Goal: Information Seeking & Learning: Learn about a topic

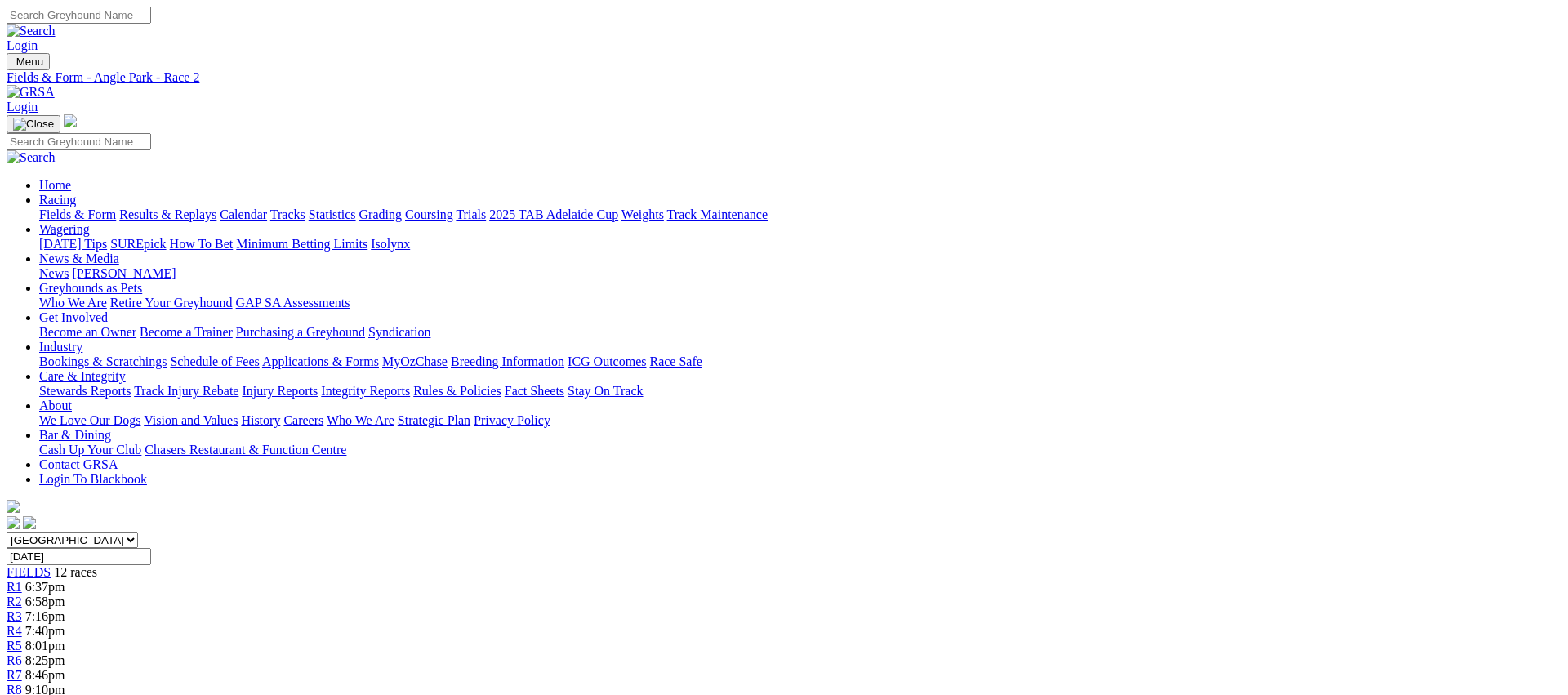
click at [22, 609] on span "R3" at bounding box center [13, 616] width 15 height 14
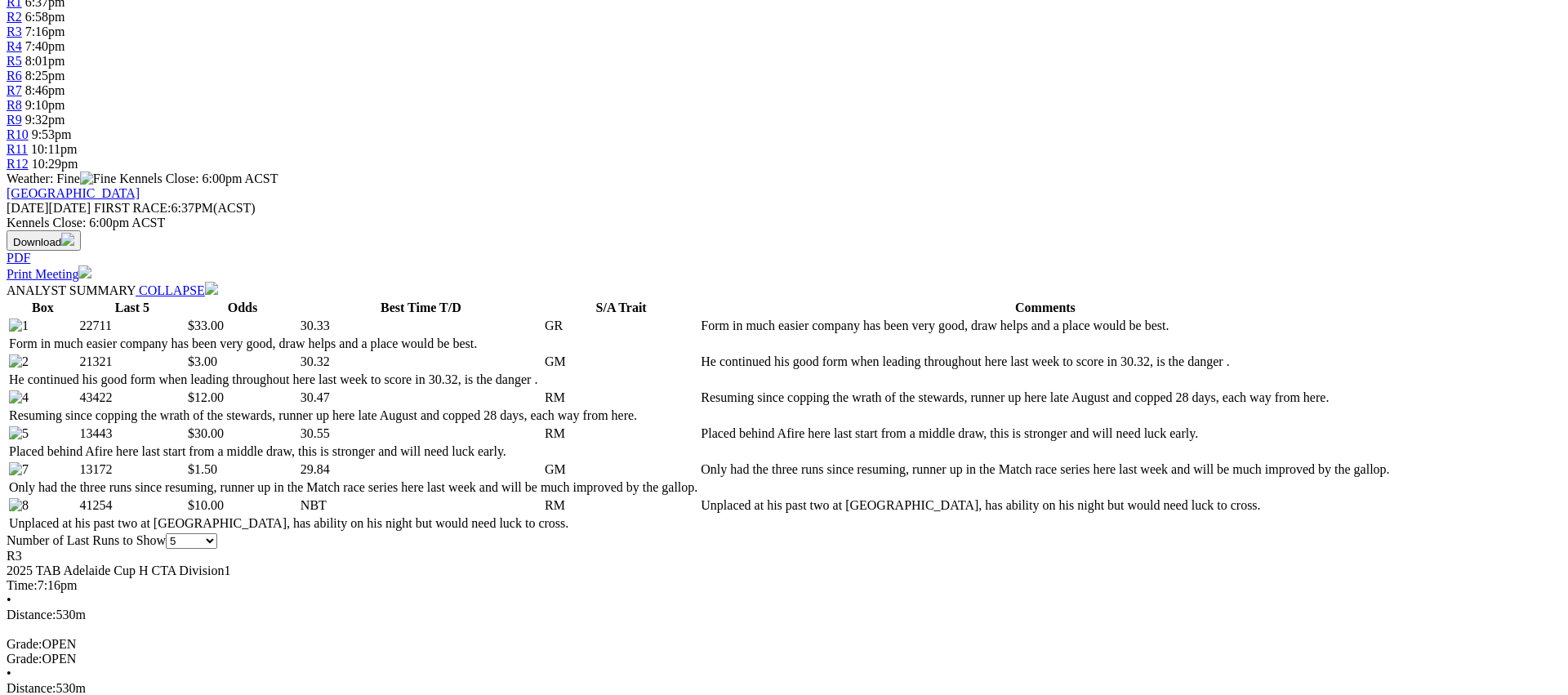
scroll to position [634, 0]
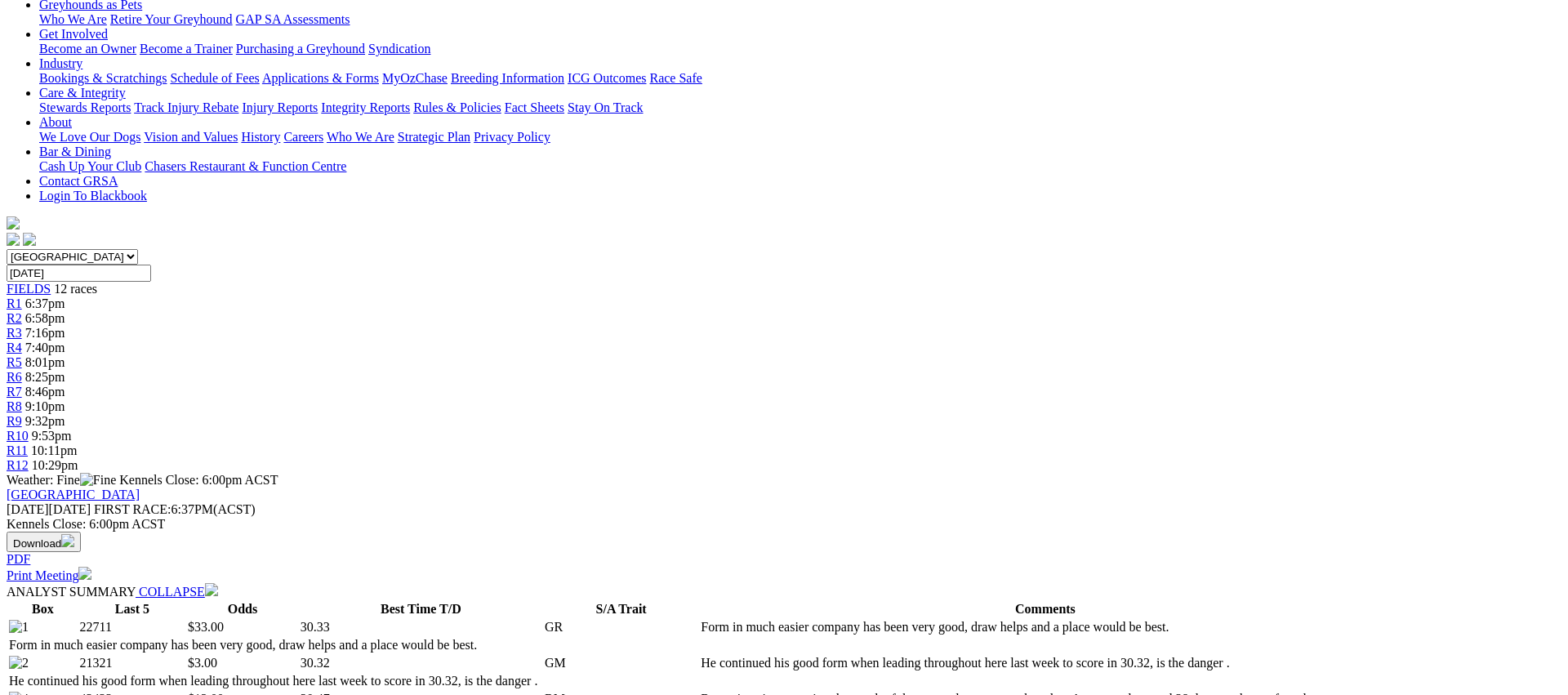
scroll to position [0, 0]
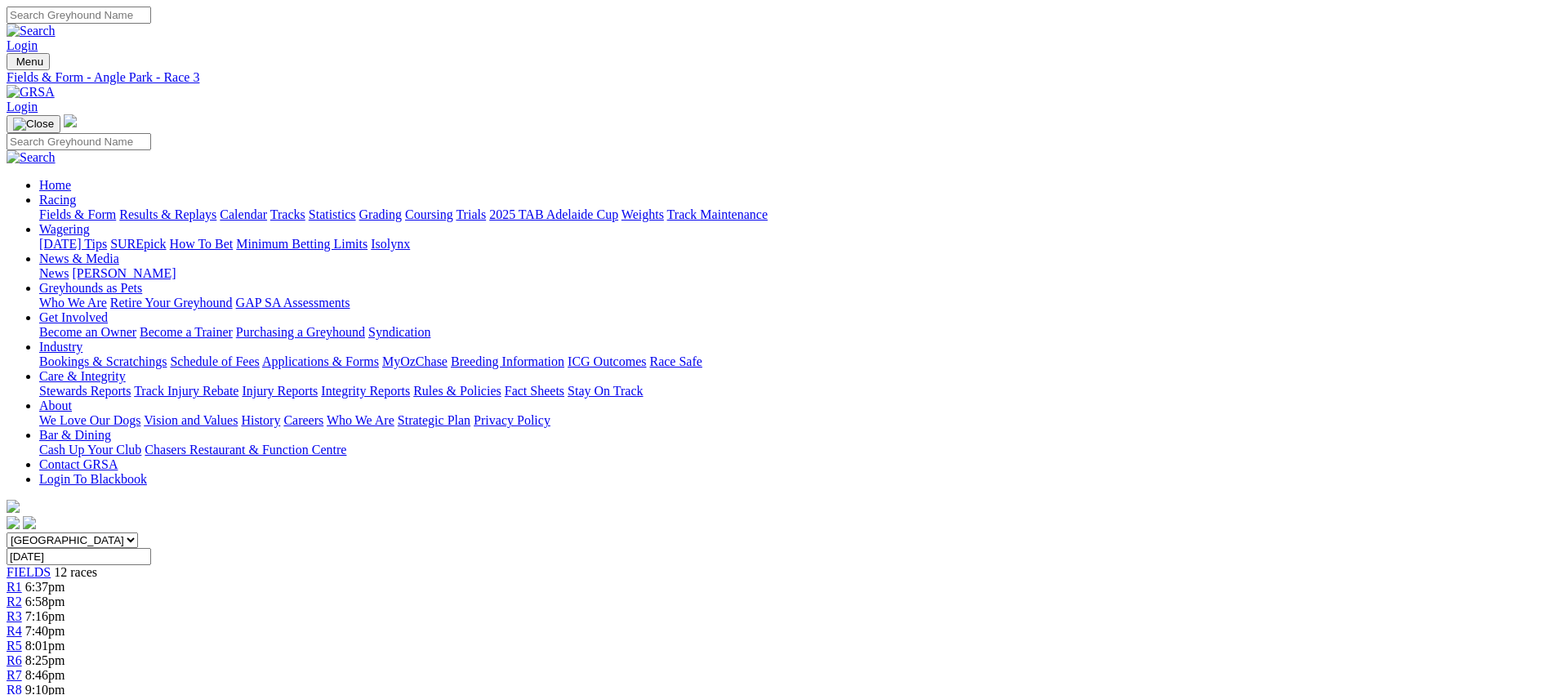
click at [631, 625] on div "R4 7:40pm" at bounding box center [784, 632] width 1556 height 14
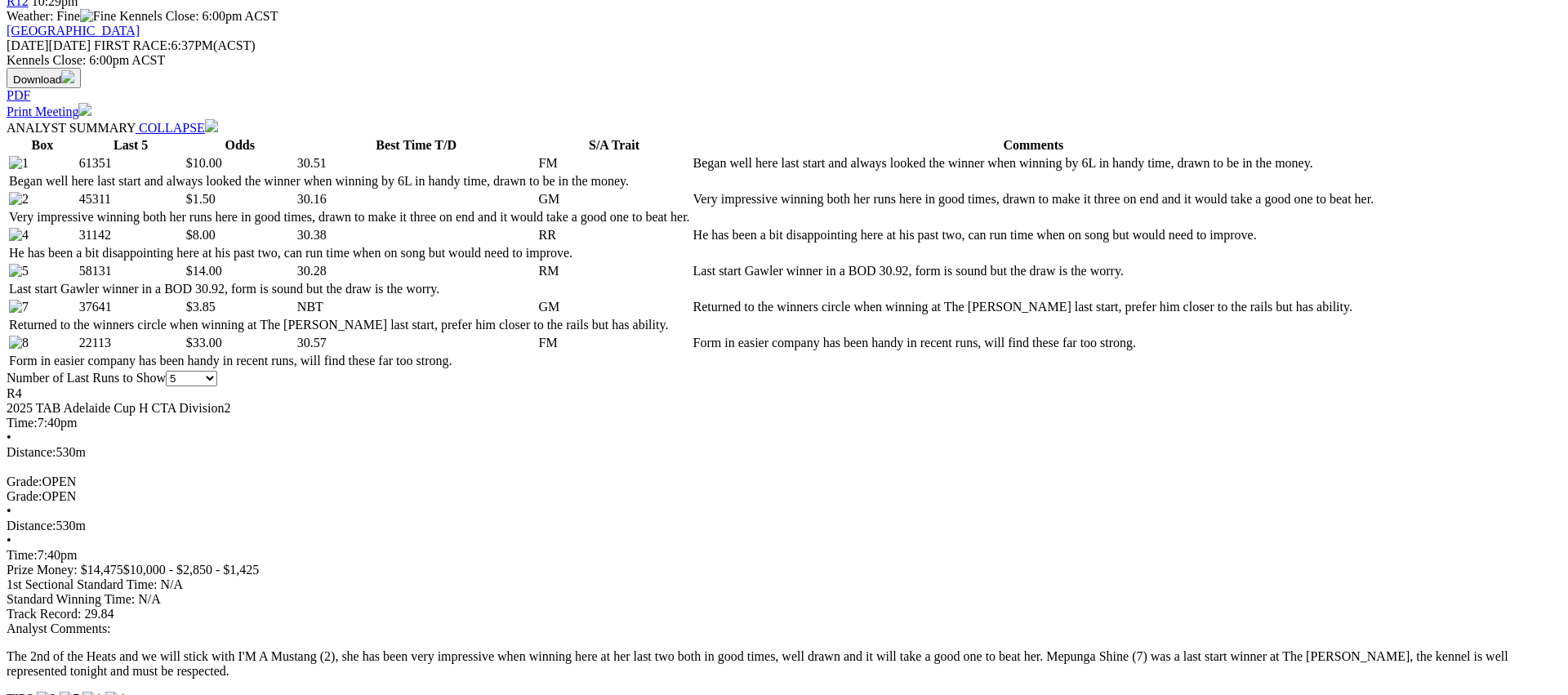
scroll to position [749, 0]
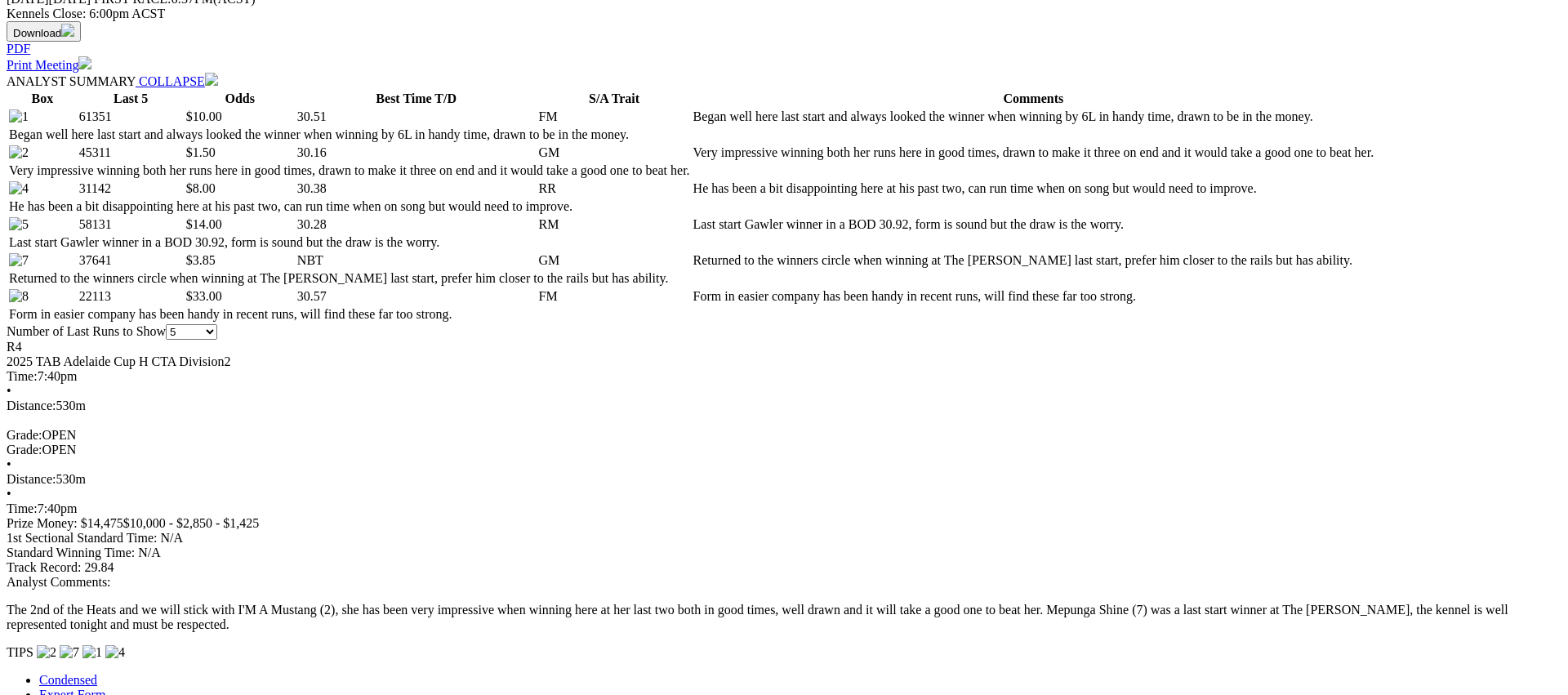
scroll to position [0, 0]
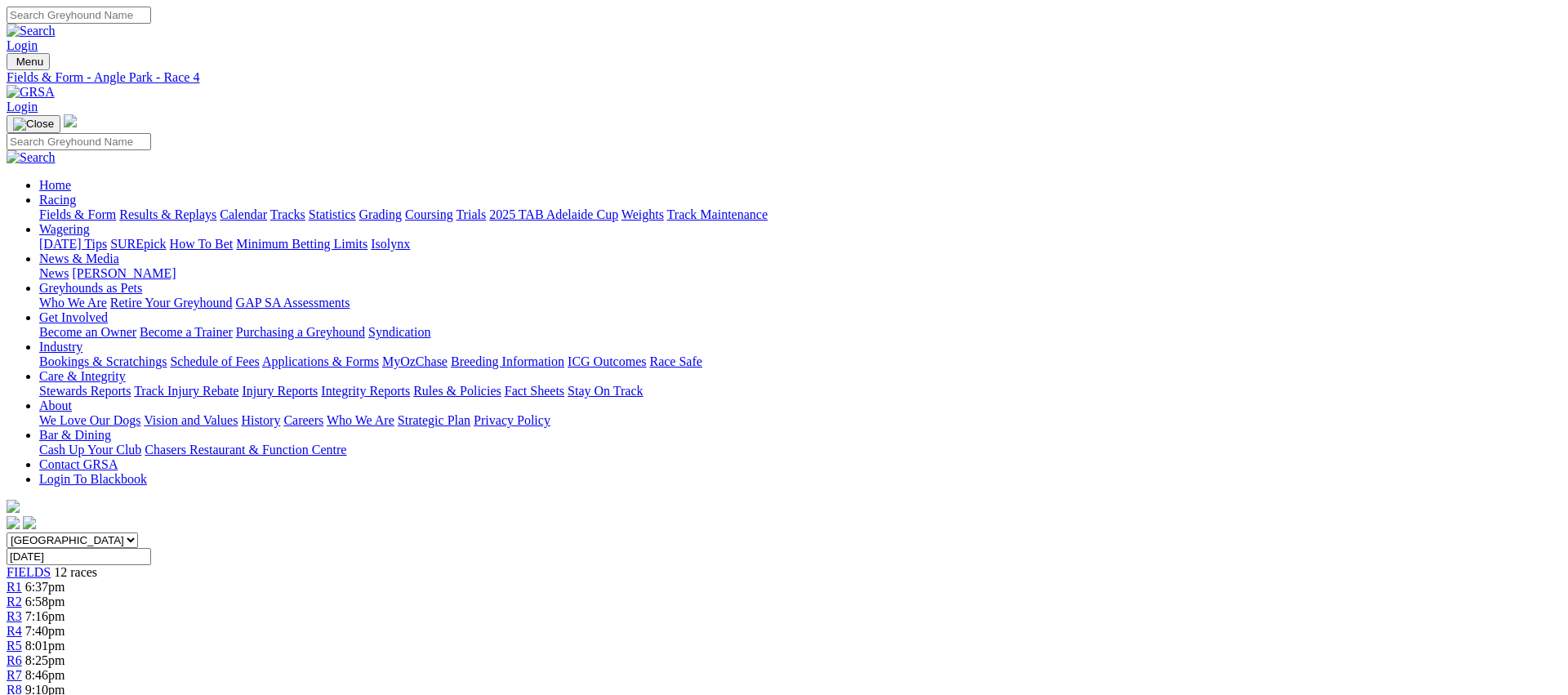
click at [701, 639] on div "R5 8:01pm" at bounding box center [784, 646] width 1556 height 14
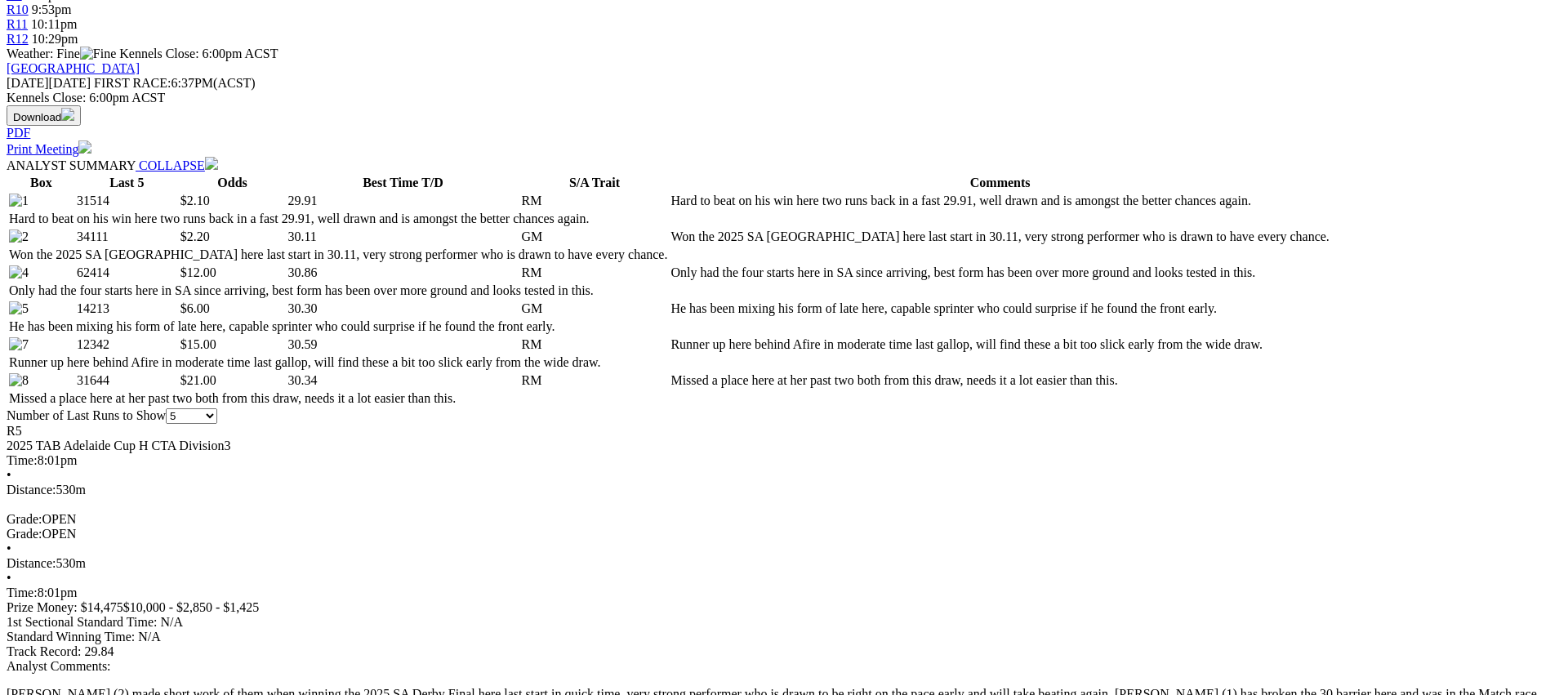
scroll to position [717, 0]
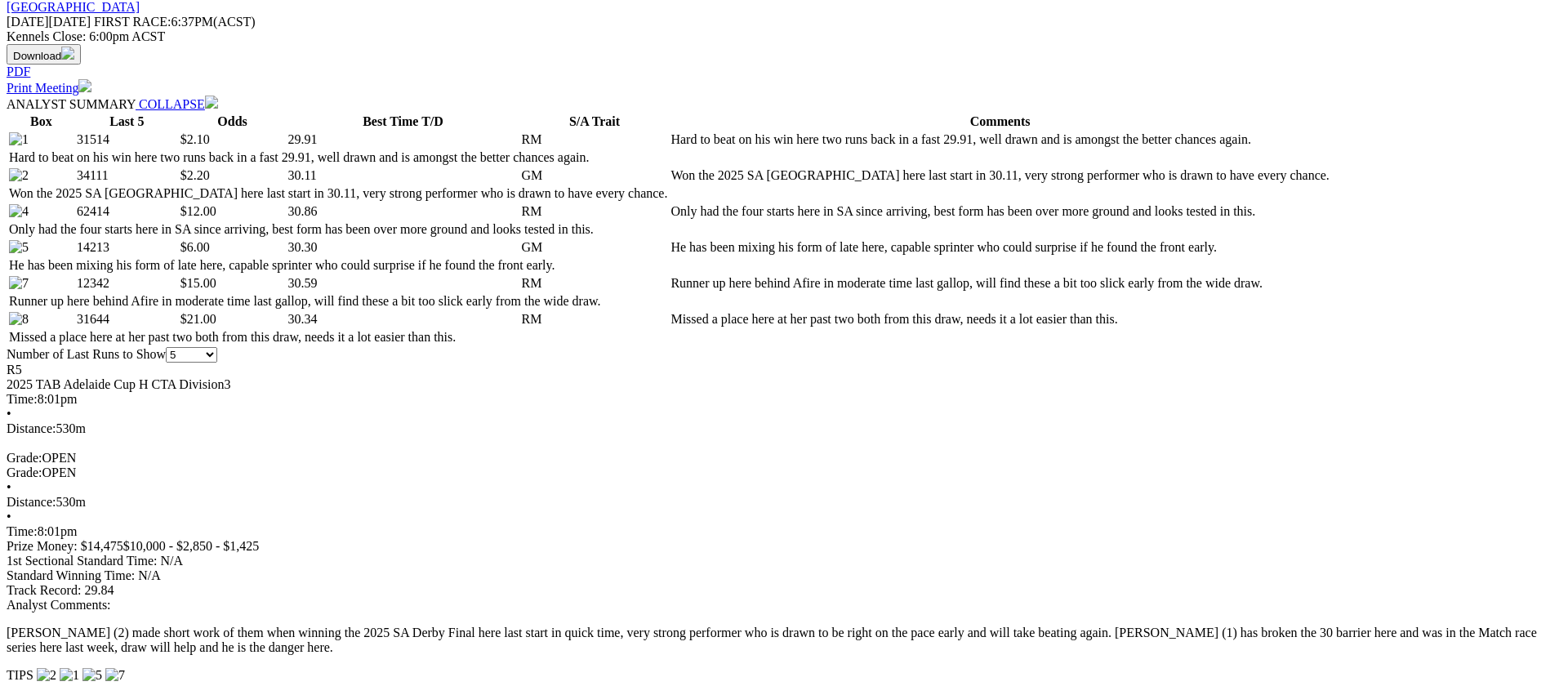
scroll to position [772, 0]
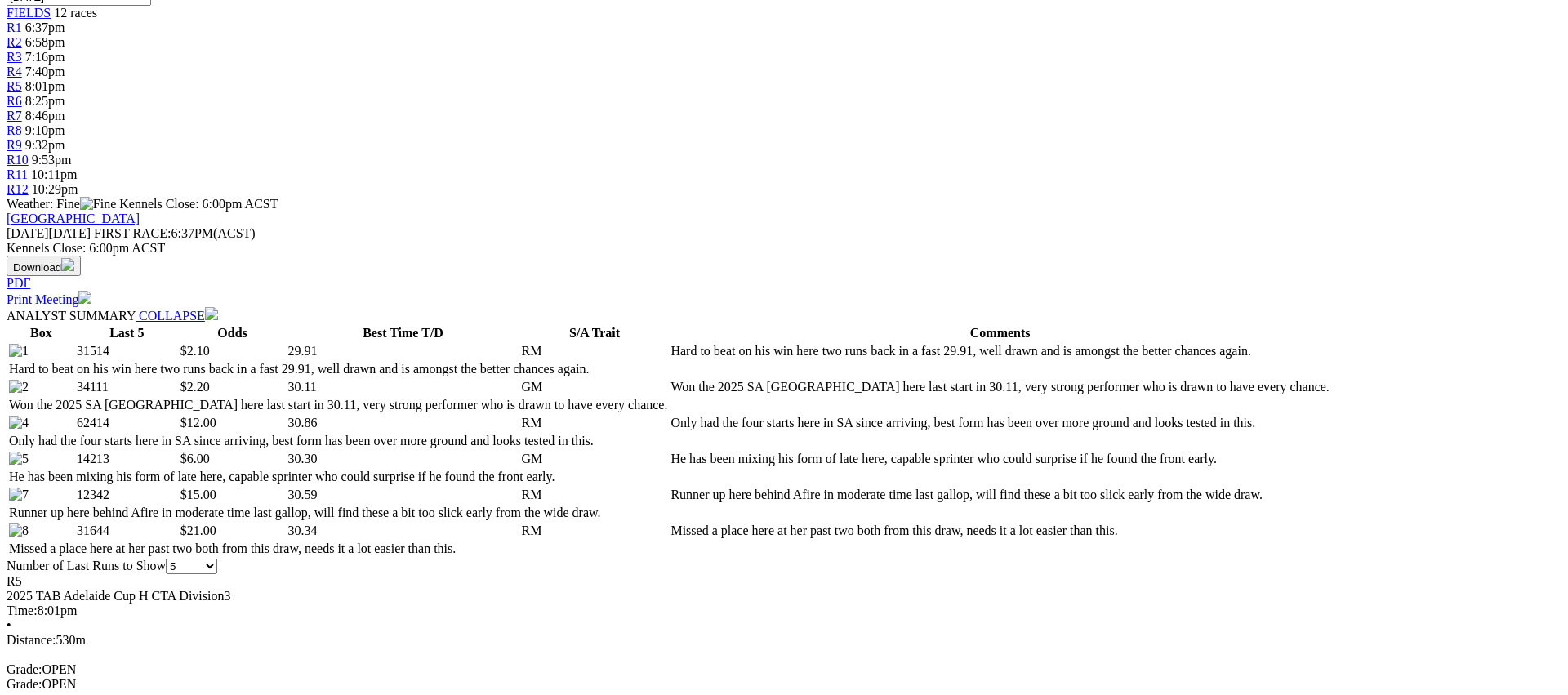
scroll to position [561, 0]
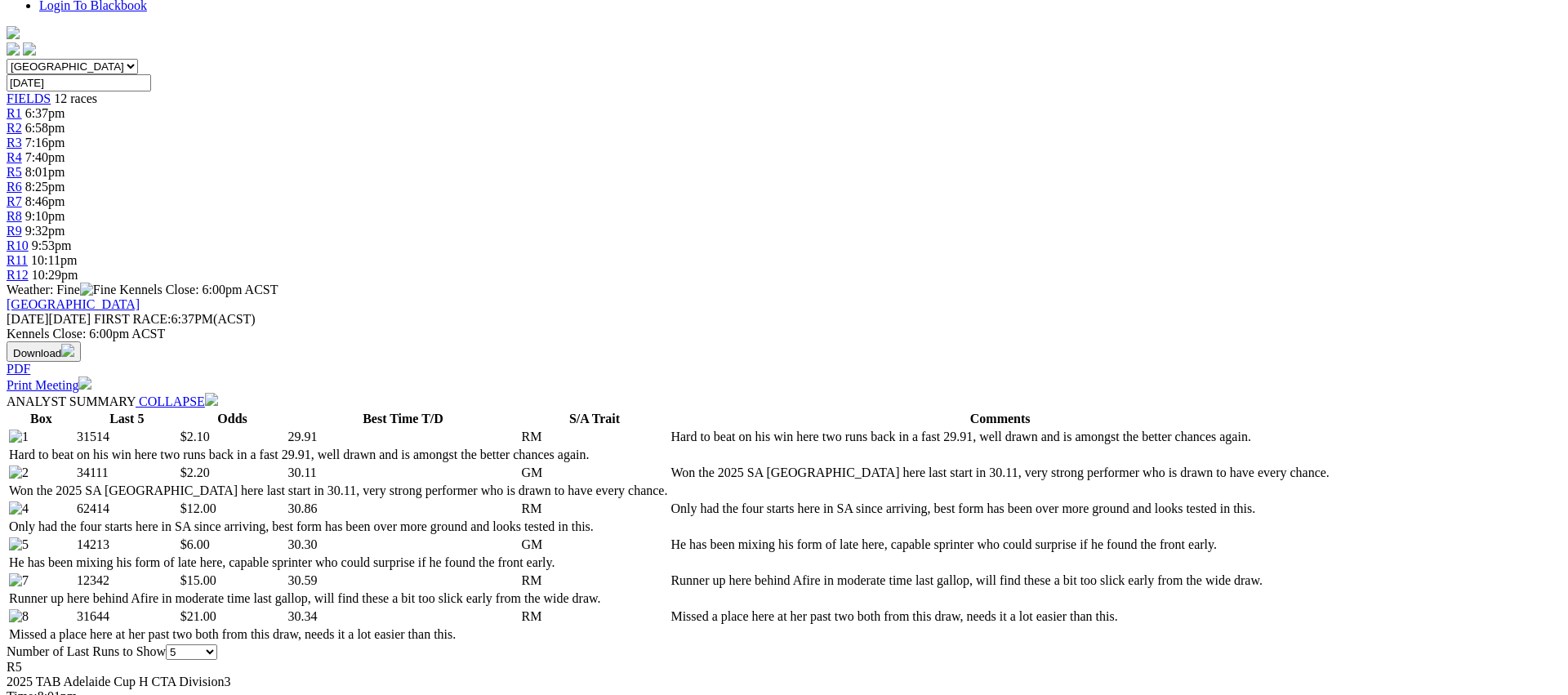
scroll to position [0, 0]
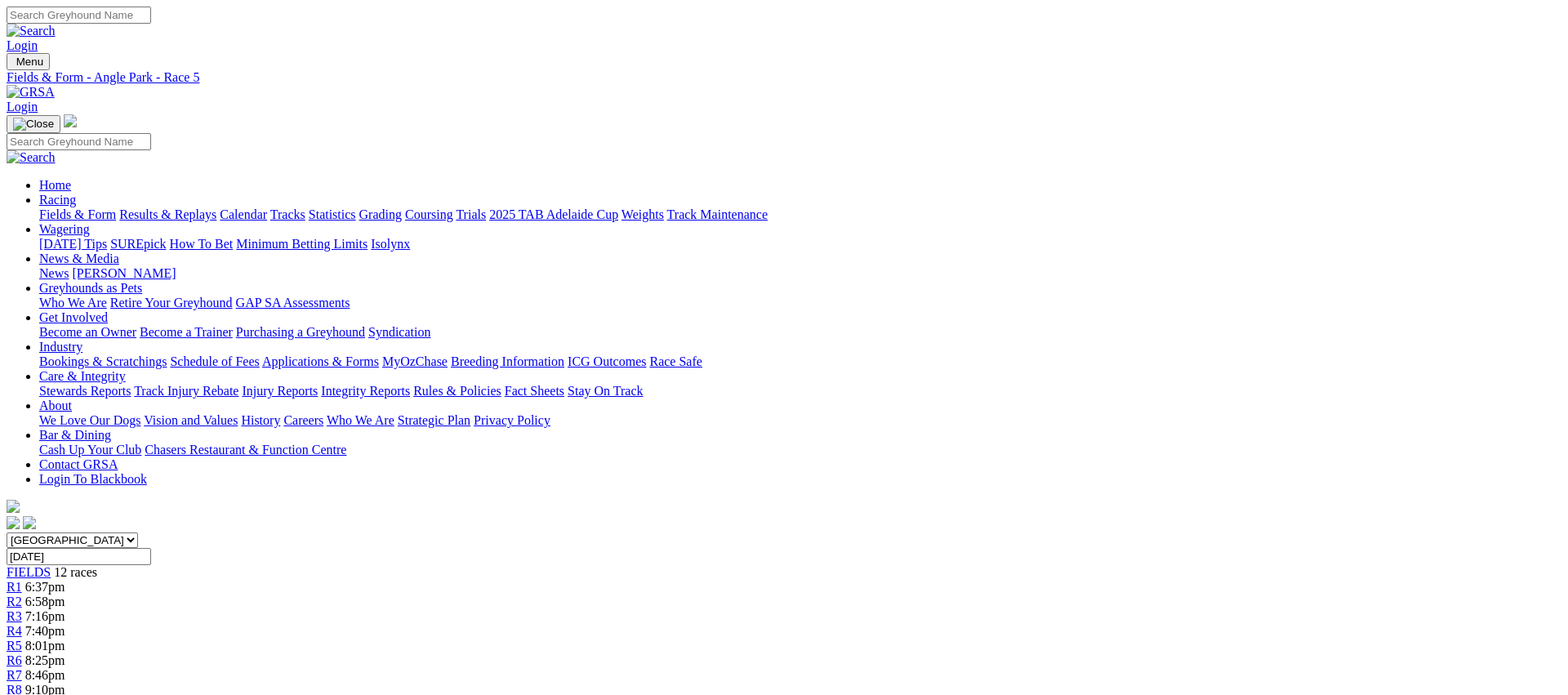
click at [22, 654] on link "R6" at bounding box center [13, 661] width 15 height 14
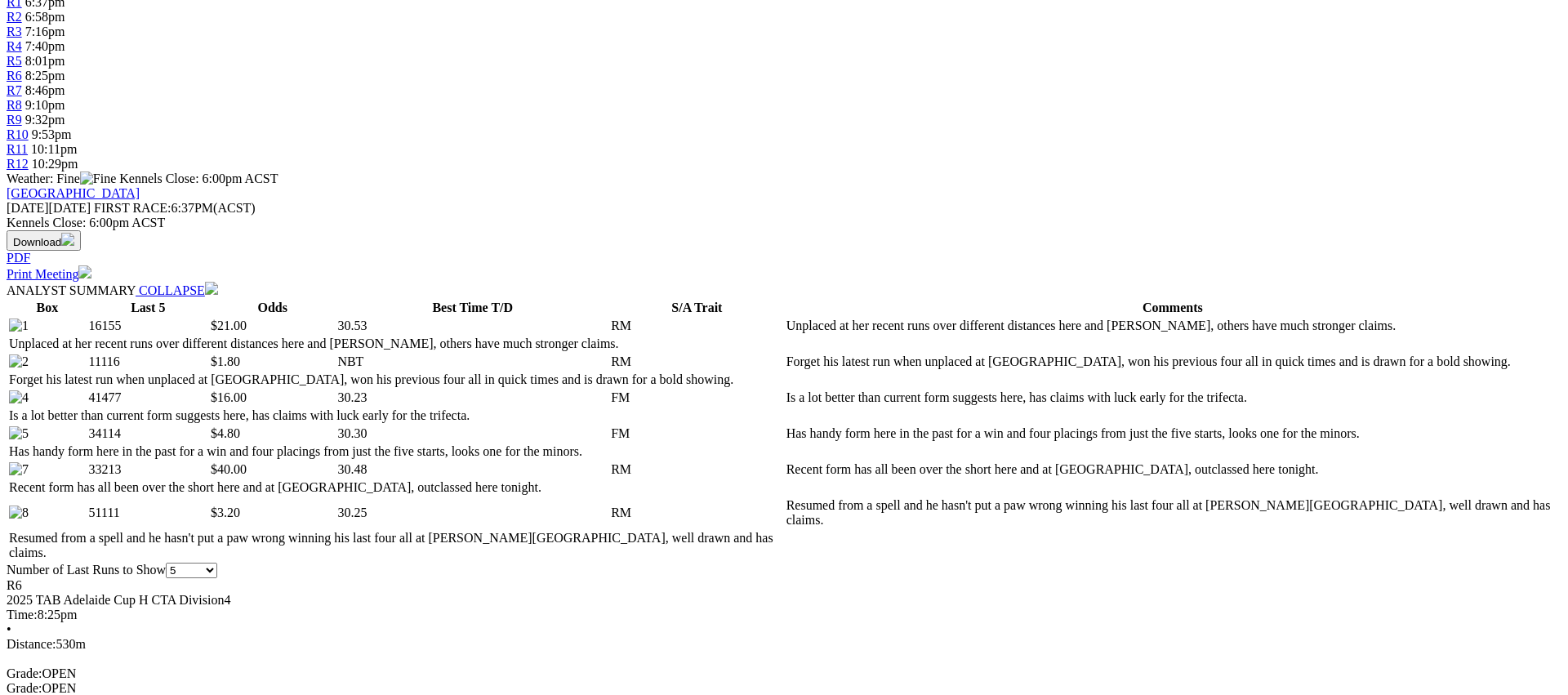
scroll to position [587, 0]
drag, startPoint x: 1307, startPoint y: 462, endPoint x: 1257, endPoint y: 460, distance: 50.0
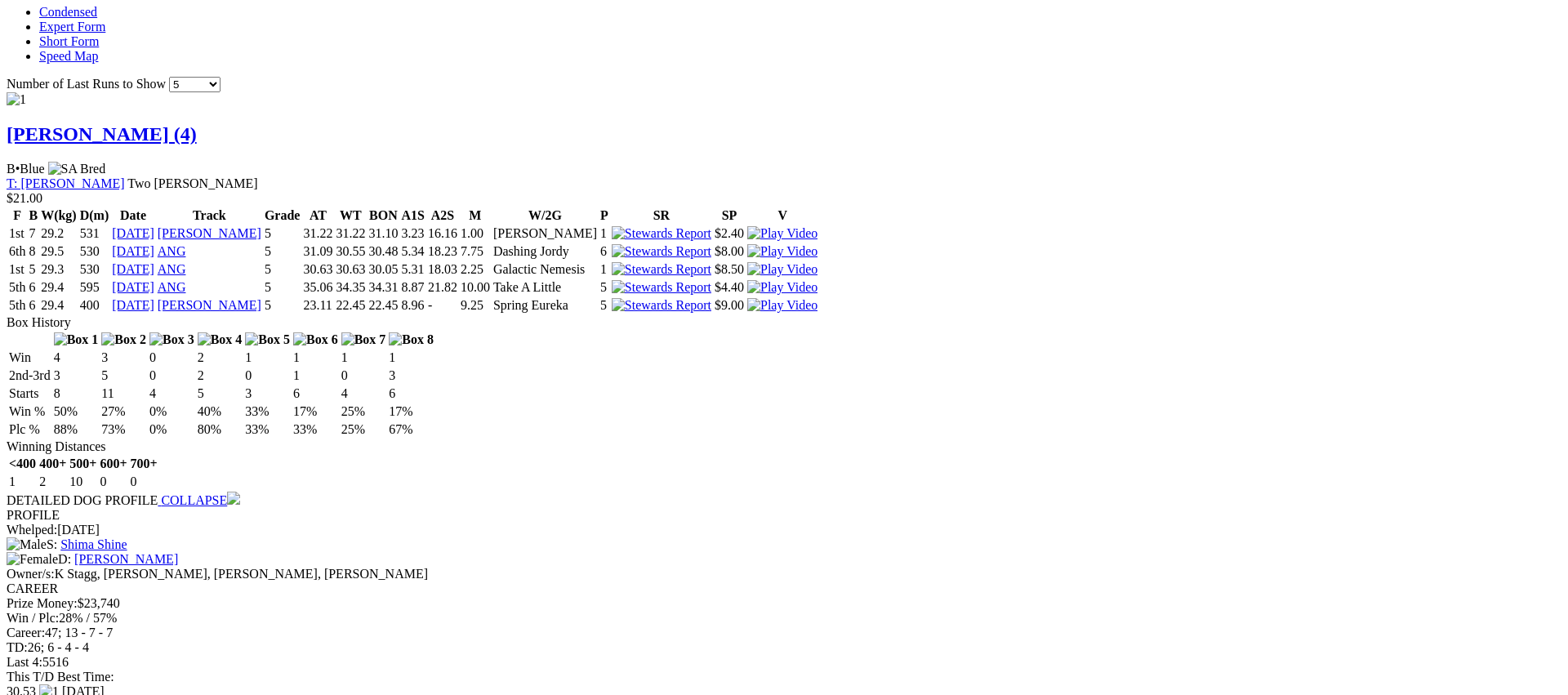
scroll to position [1494, 0]
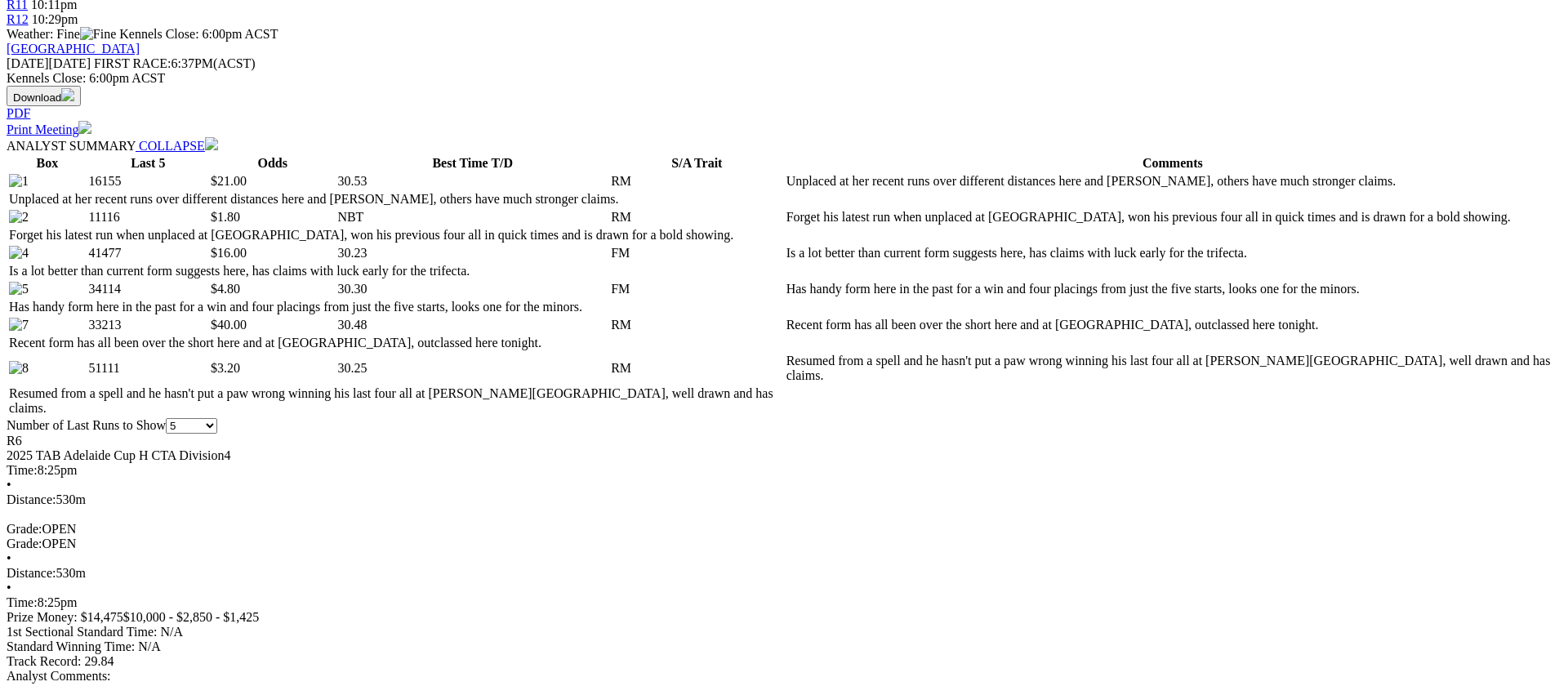
scroll to position [788, 0]
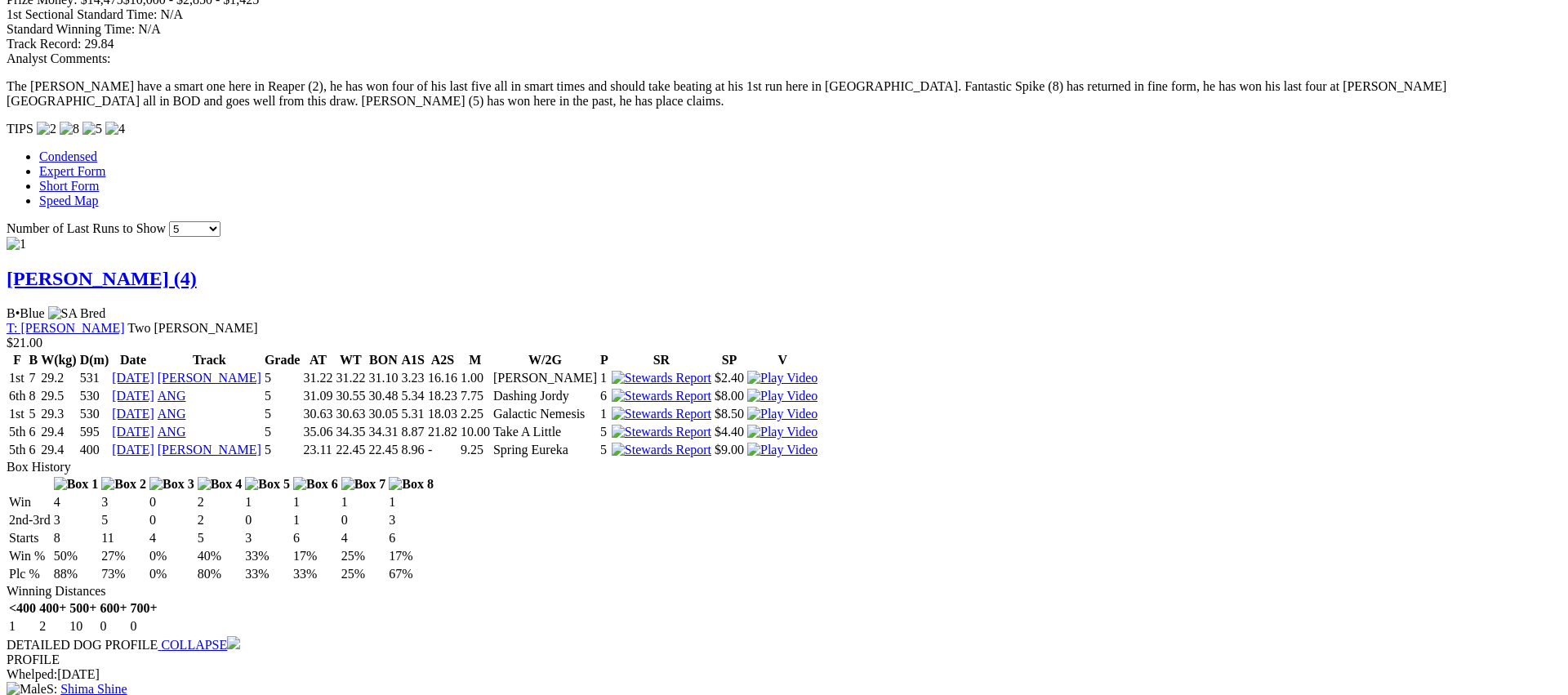
scroll to position [1349, 0]
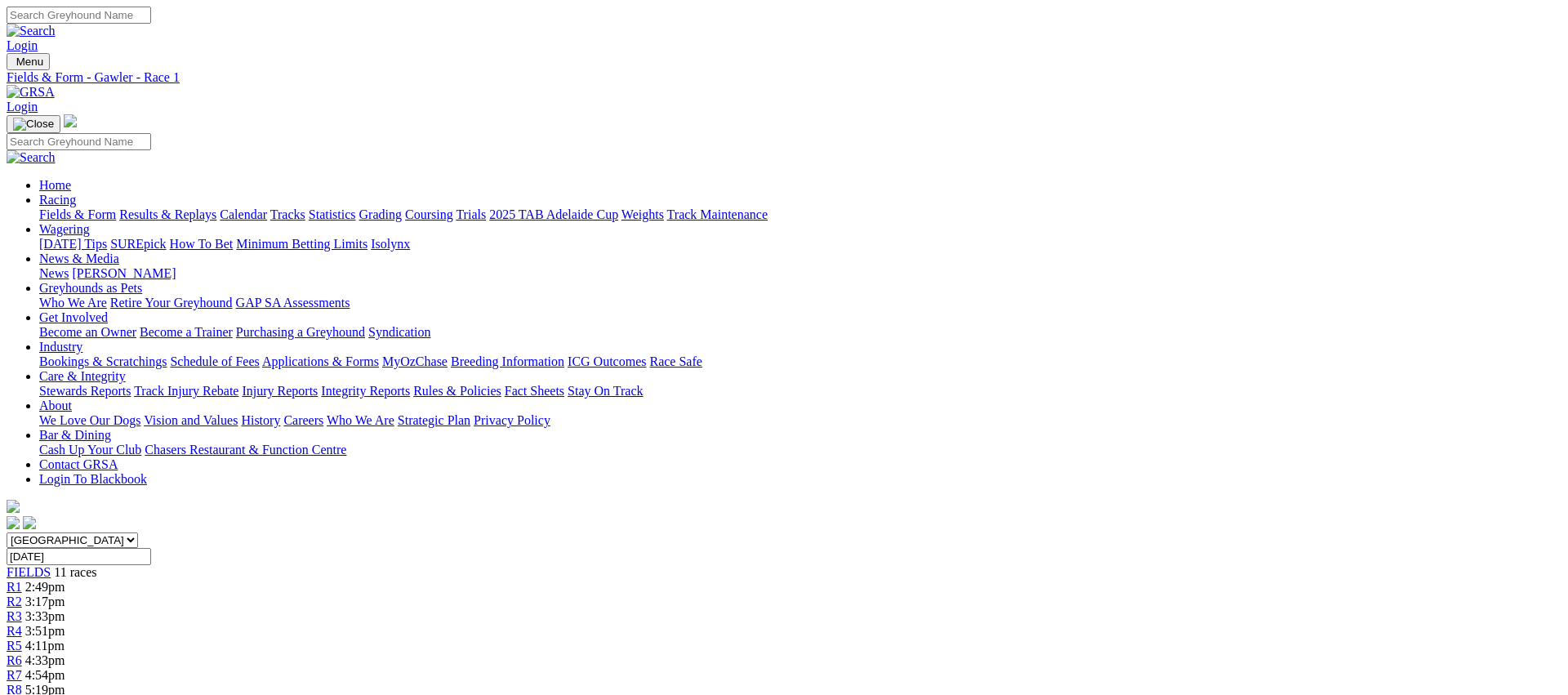
scroll to position [2, 0]
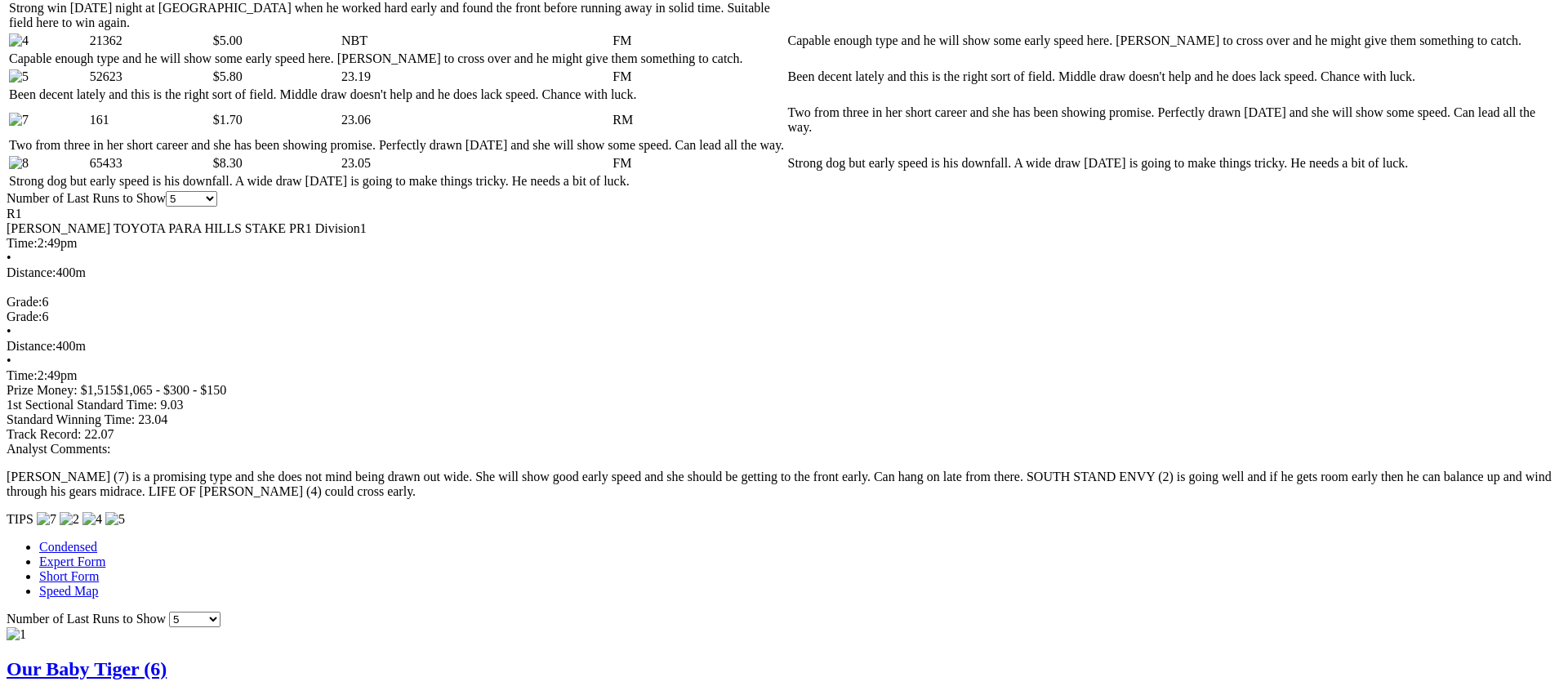
scroll to position [952, 0]
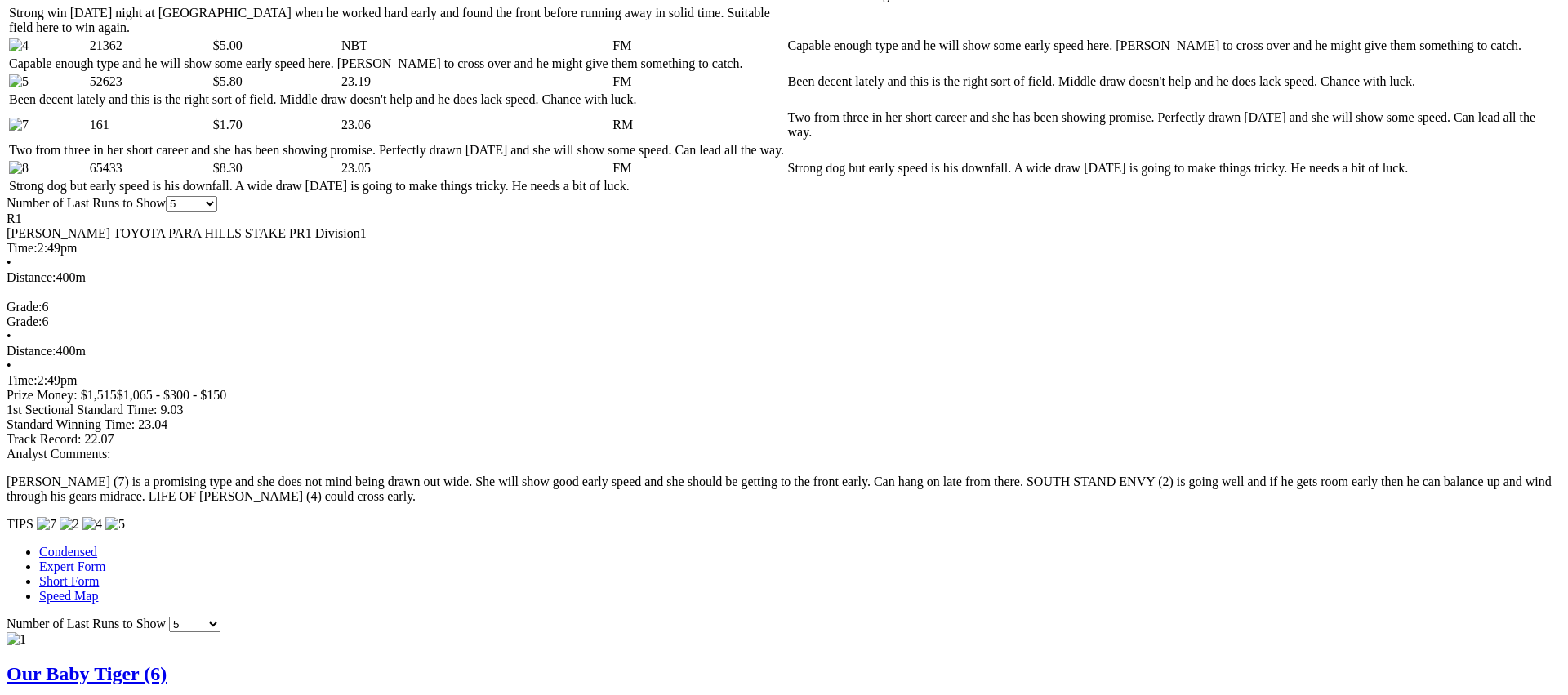
drag, startPoint x: 967, startPoint y: 51, endPoint x: 962, endPoint y: 62, distance: 12.1
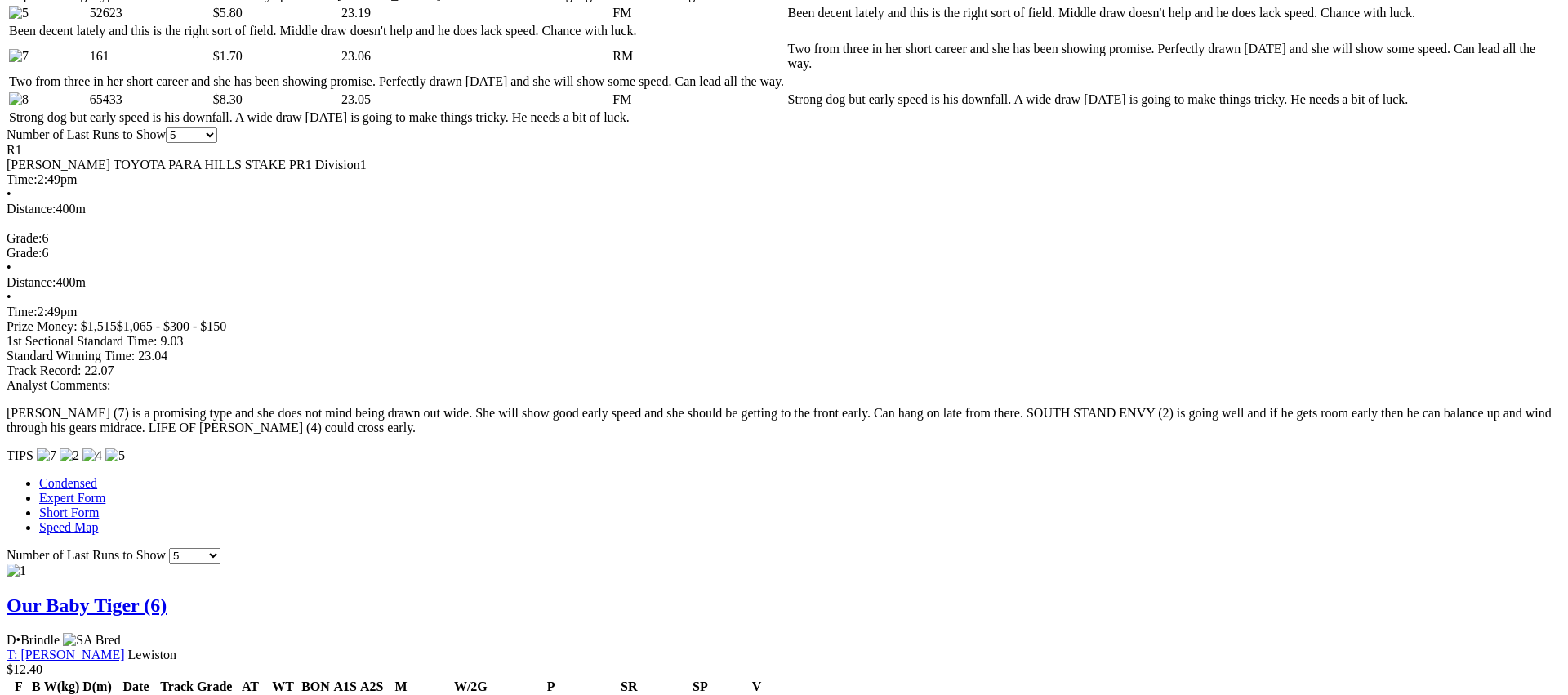
scroll to position [1047, 0]
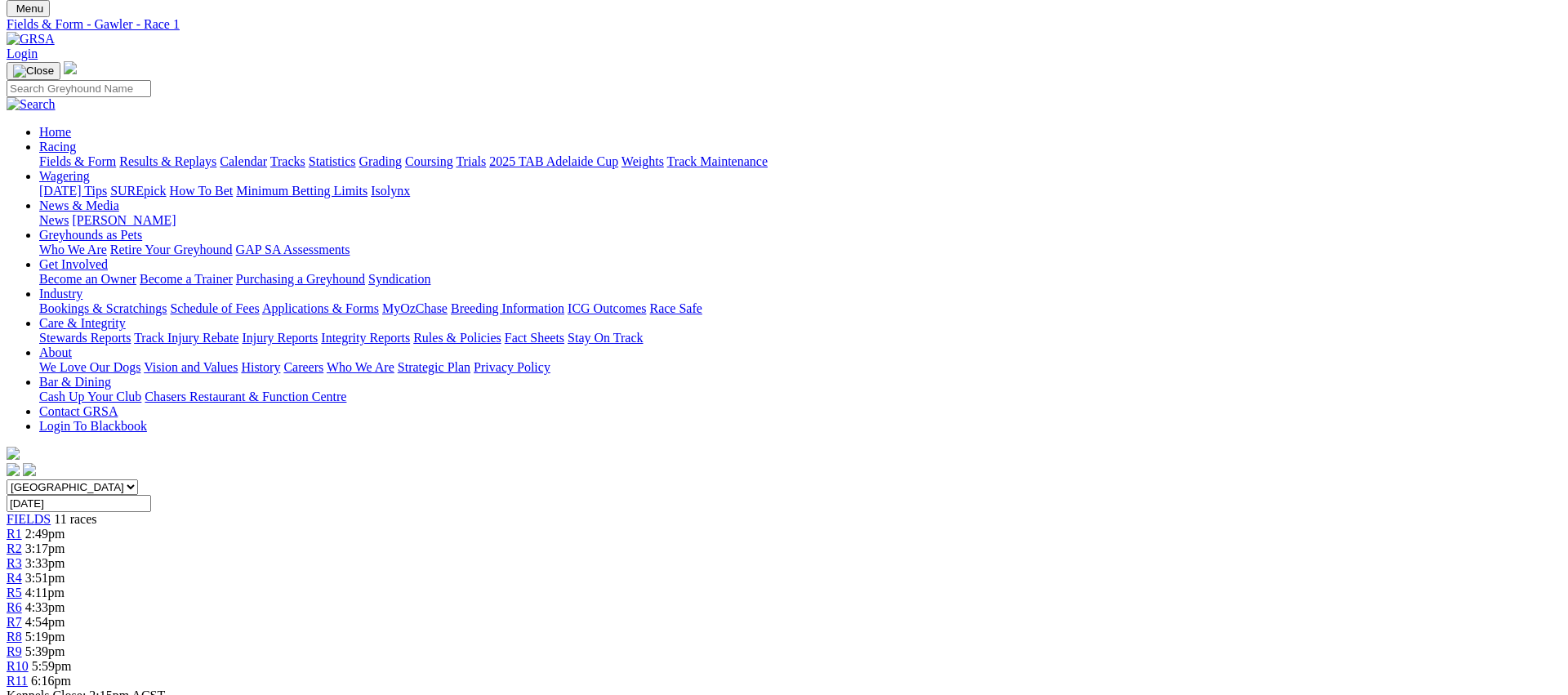
scroll to position [0, 0]
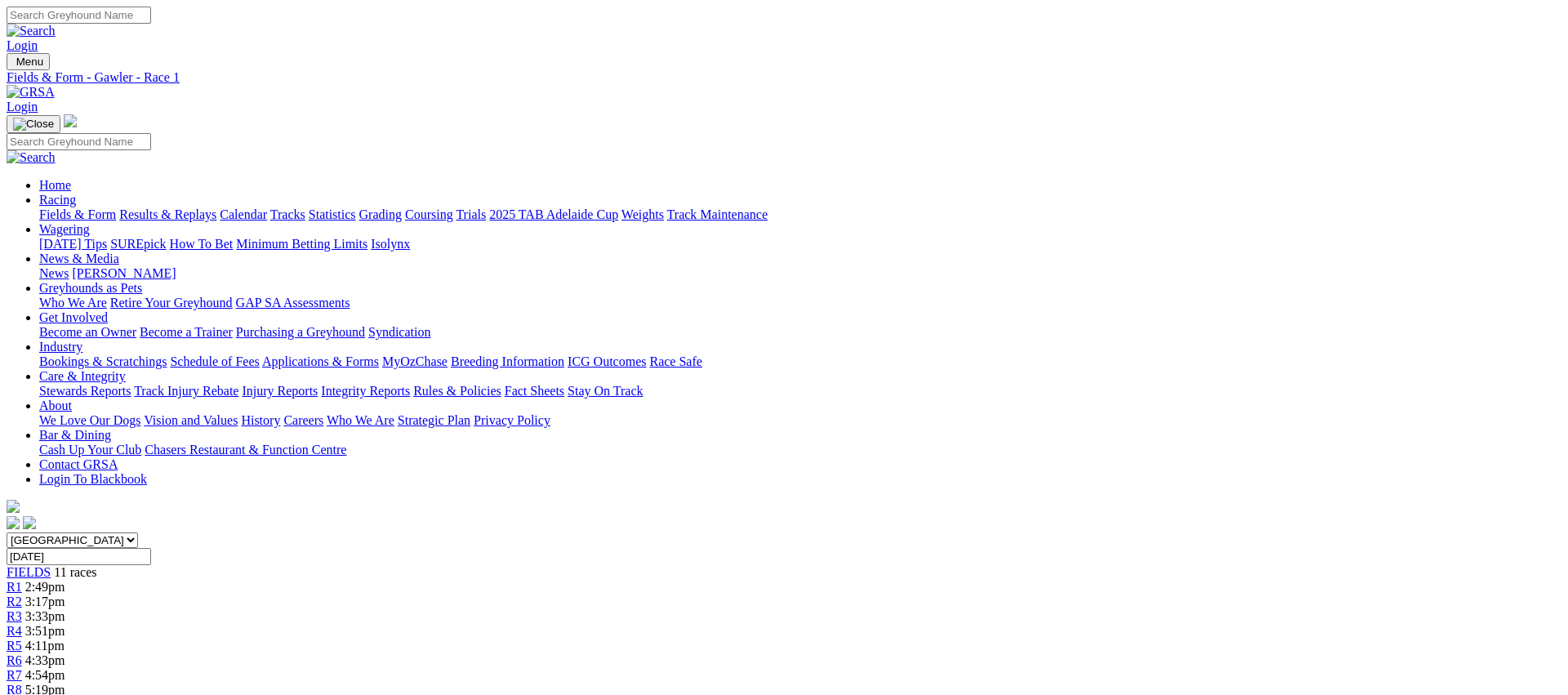
click at [22, 595] on span "R2" at bounding box center [13, 602] width 15 height 14
click at [62, 609] on span "4 6 8 1" at bounding box center [43, 616] width 36 height 14
click at [62, 625] on span "1 8 2 4" at bounding box center [43, 632] width 36 height 14
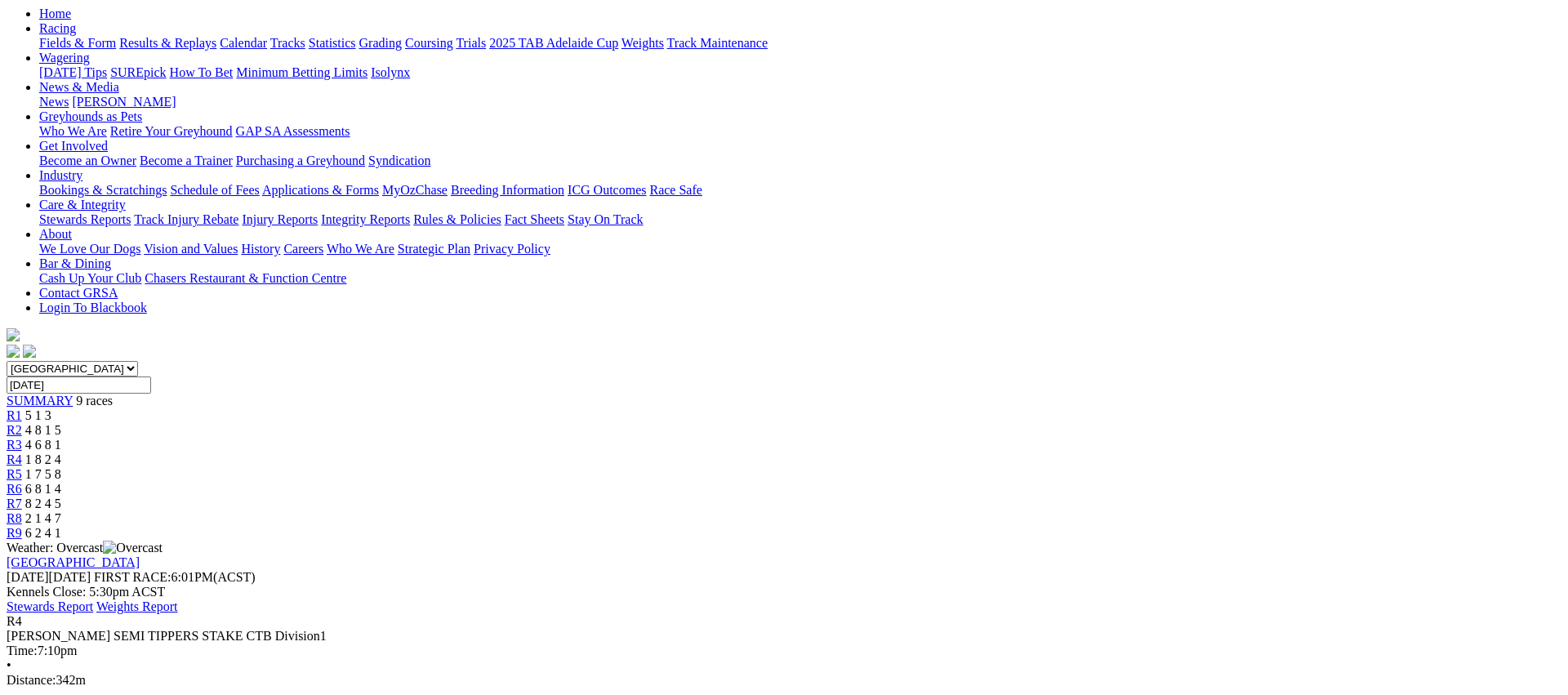
scroll to position [178, 0]
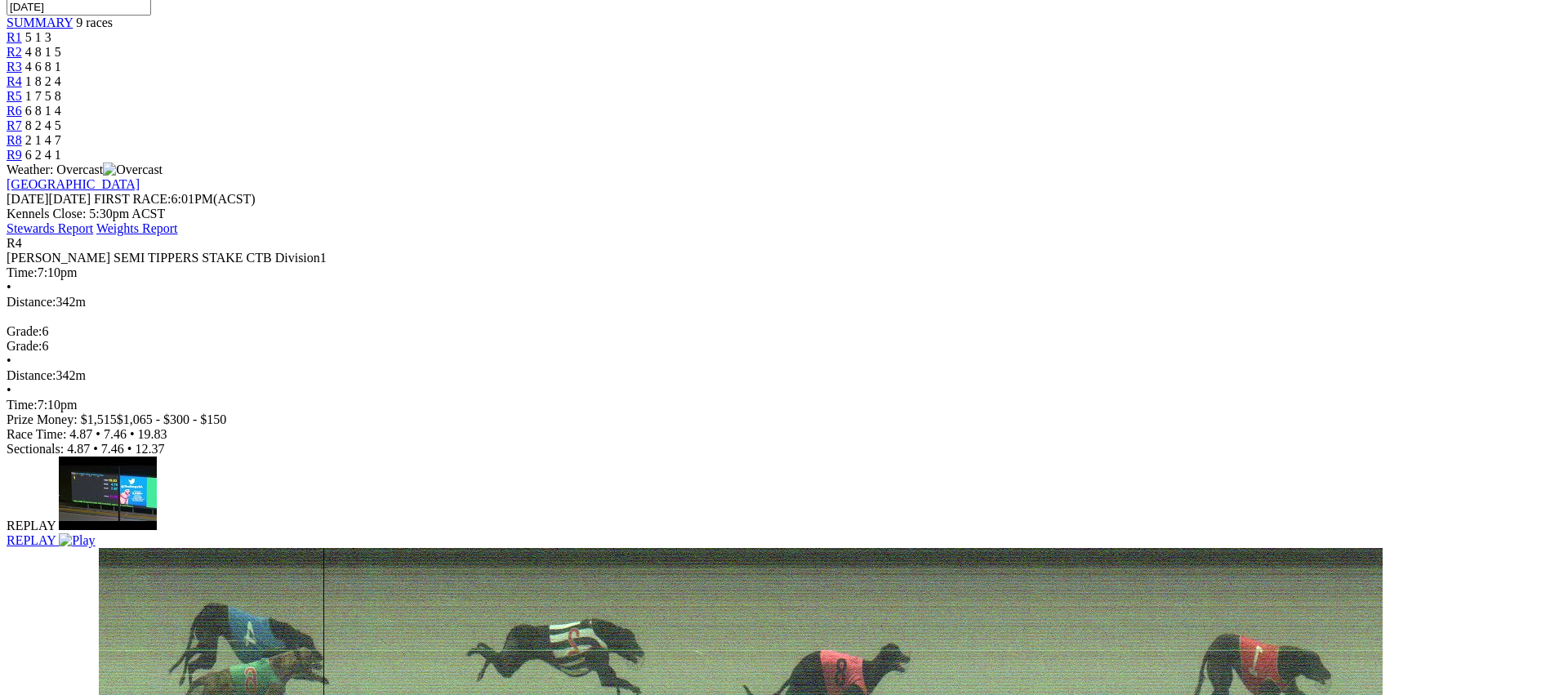
scroll to position [0, 0]
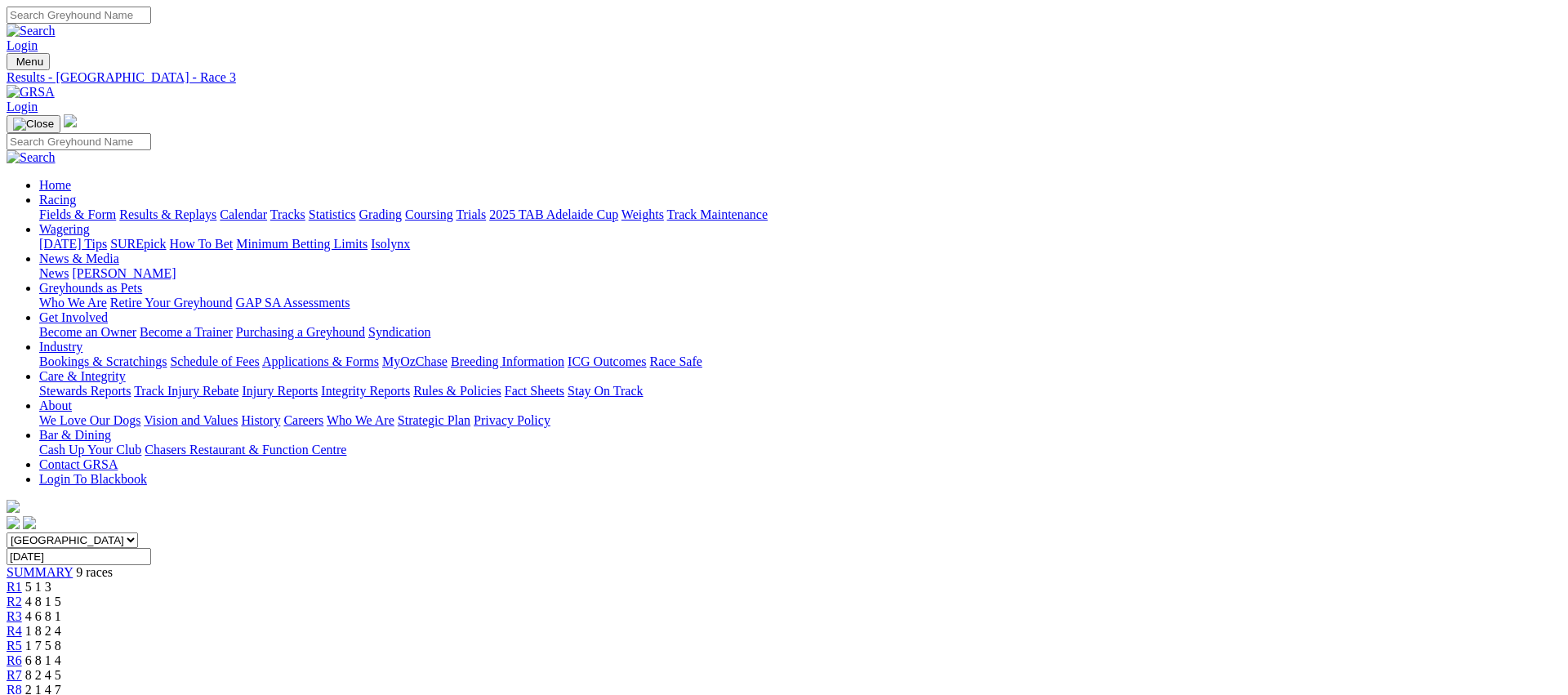
click at [116, 208] on link "Fields & Form" at bounding box center [78, 215] width 77 height 14
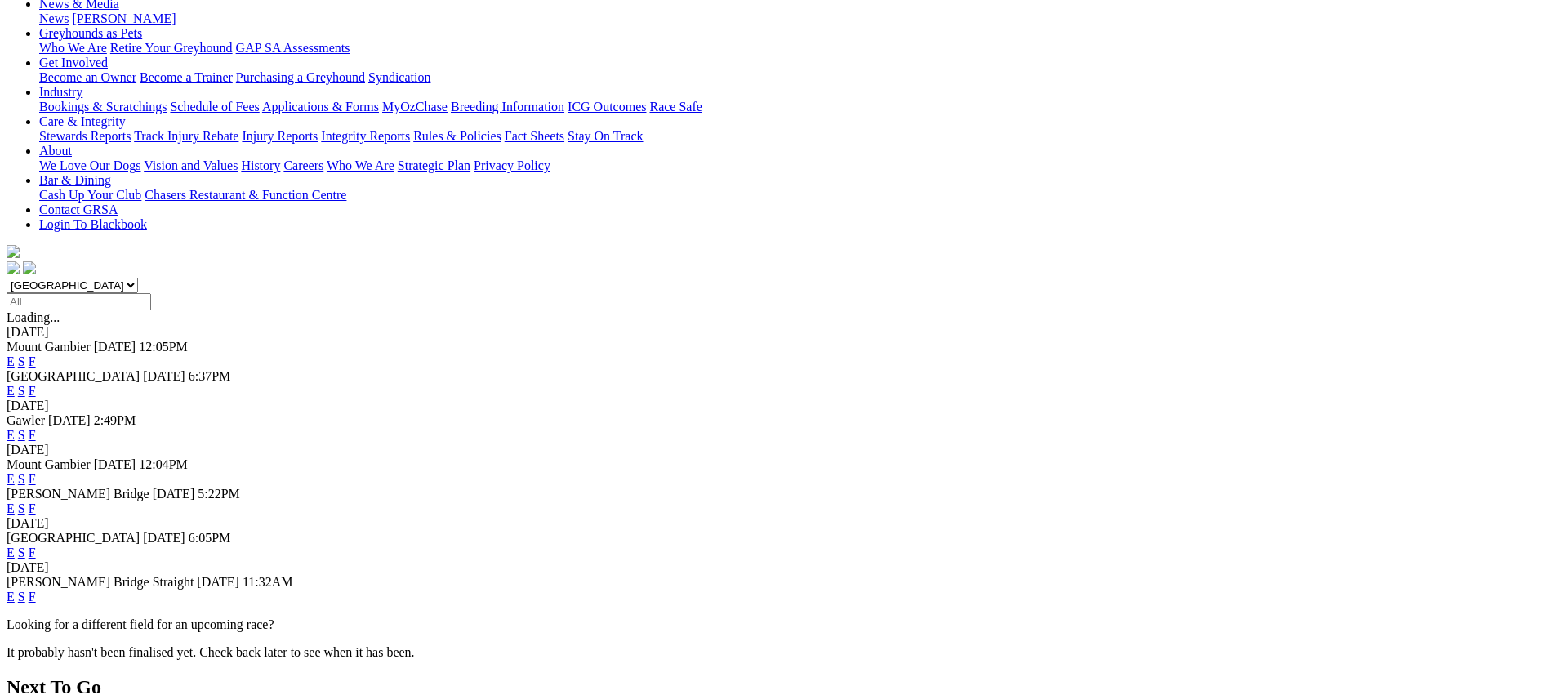
scroll to position [256, 0]
click at [36, 589] on link "F" at bounding box center [32, 596] width 7 height 14
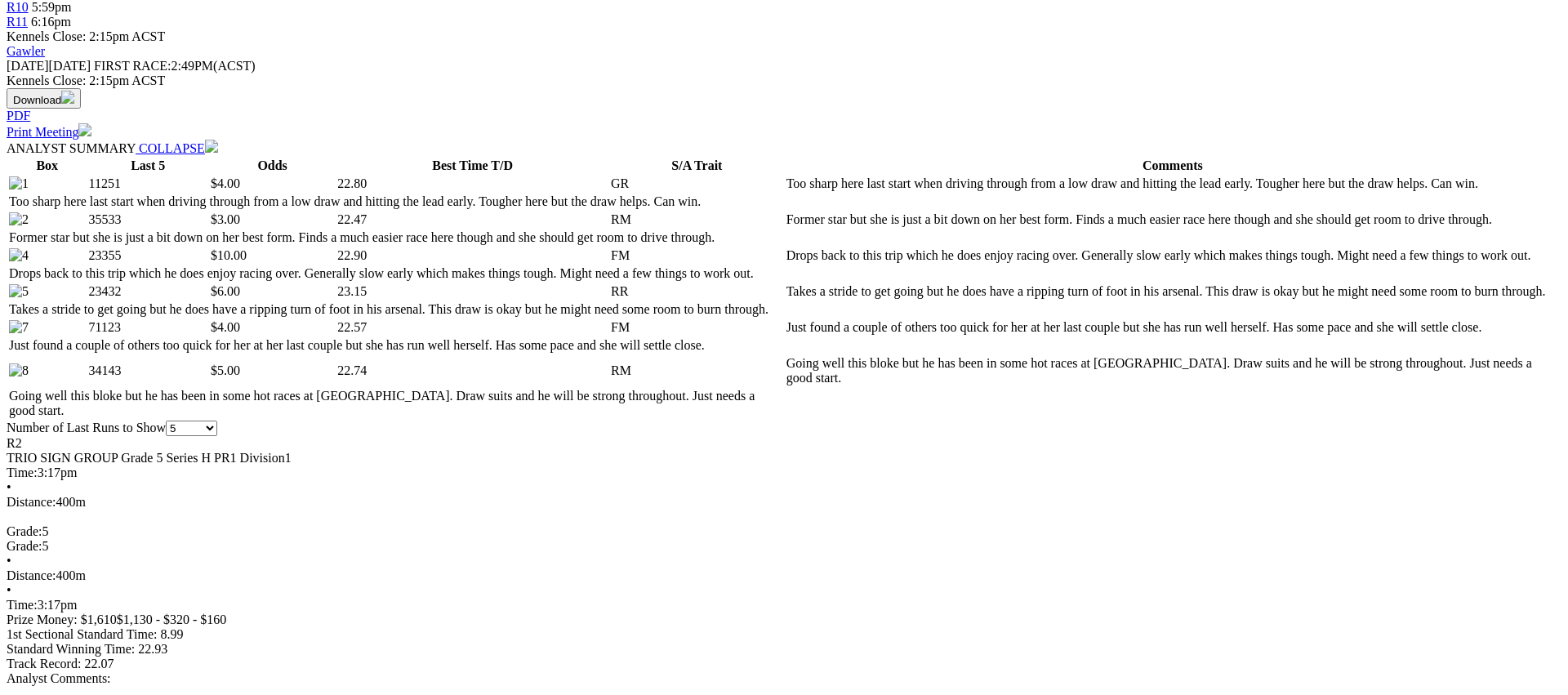
scroll to position [801, 0]
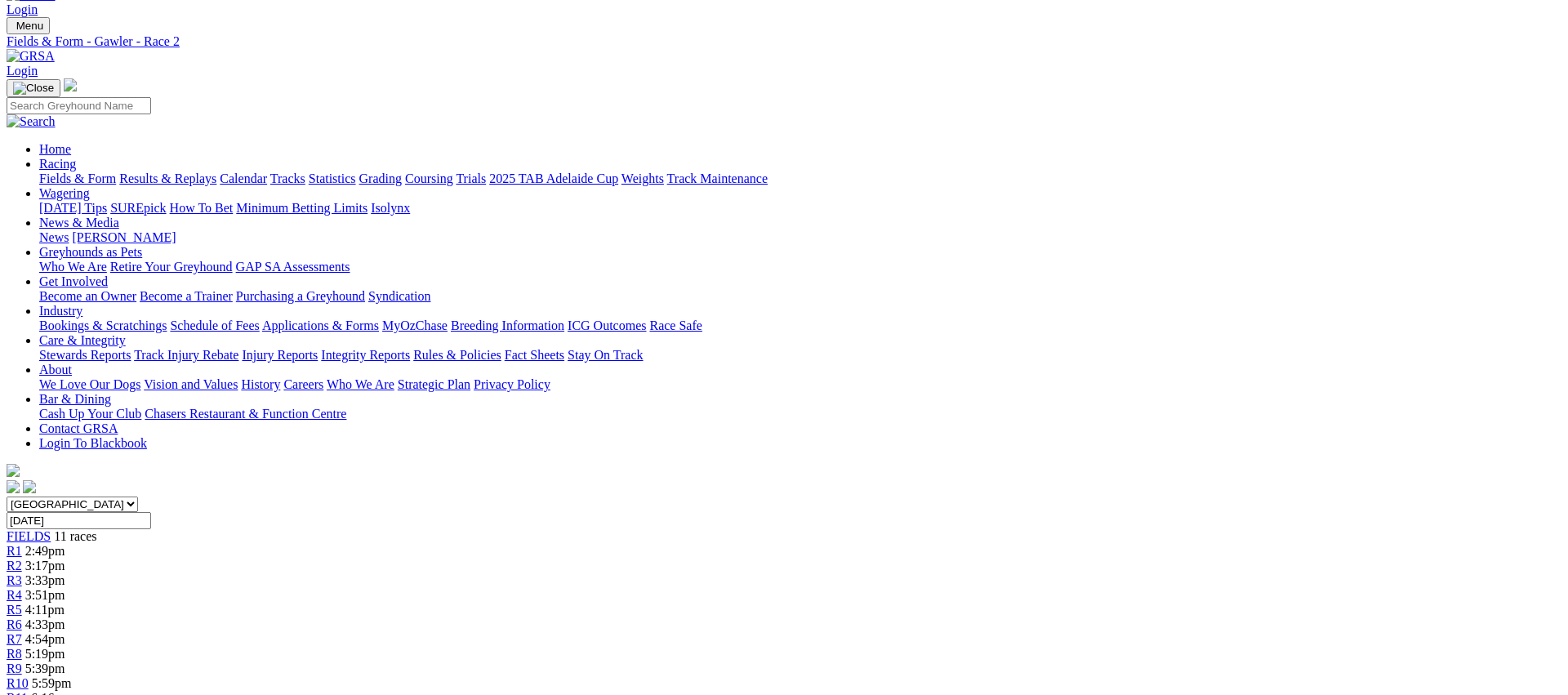
scroll to position [0, 0]
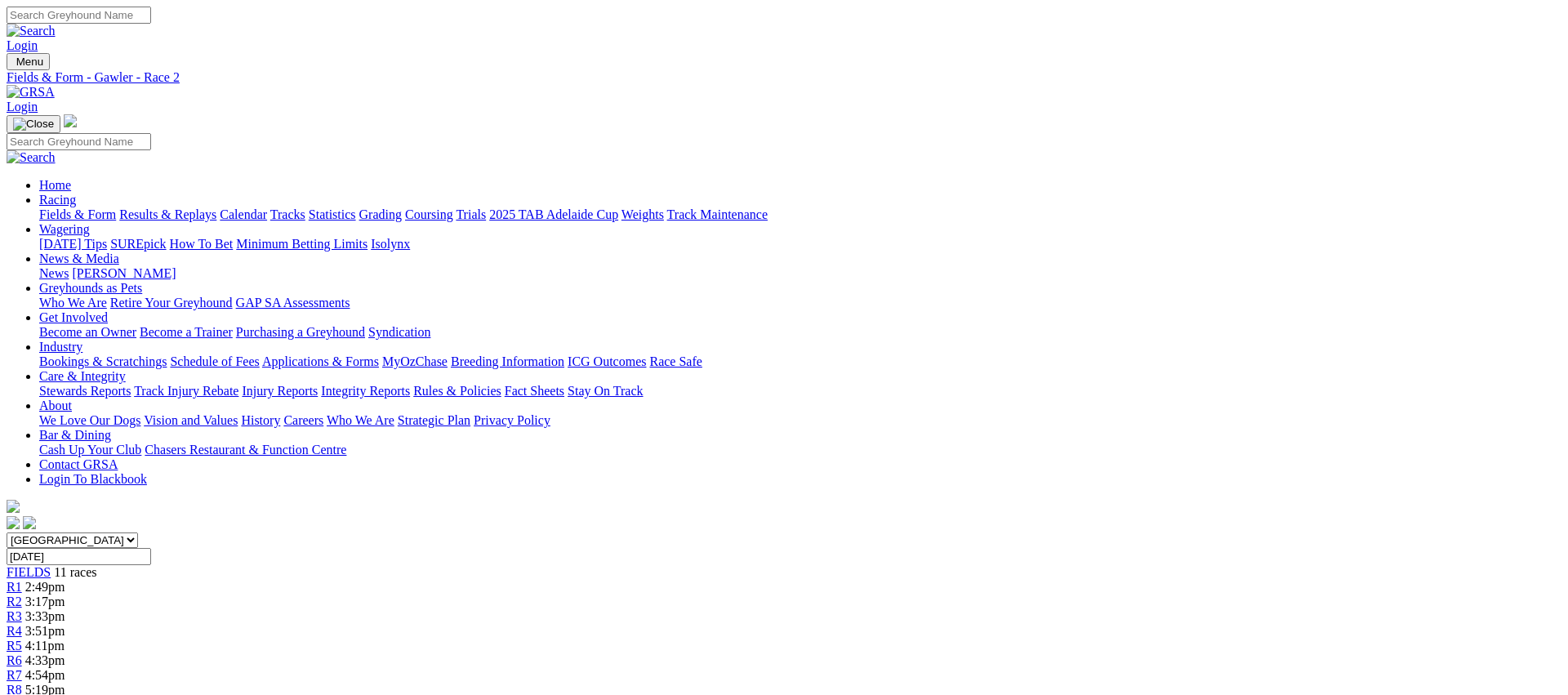
click at [22, 609] on span "R3" at bounding box center [13, 616] width 15 height 14
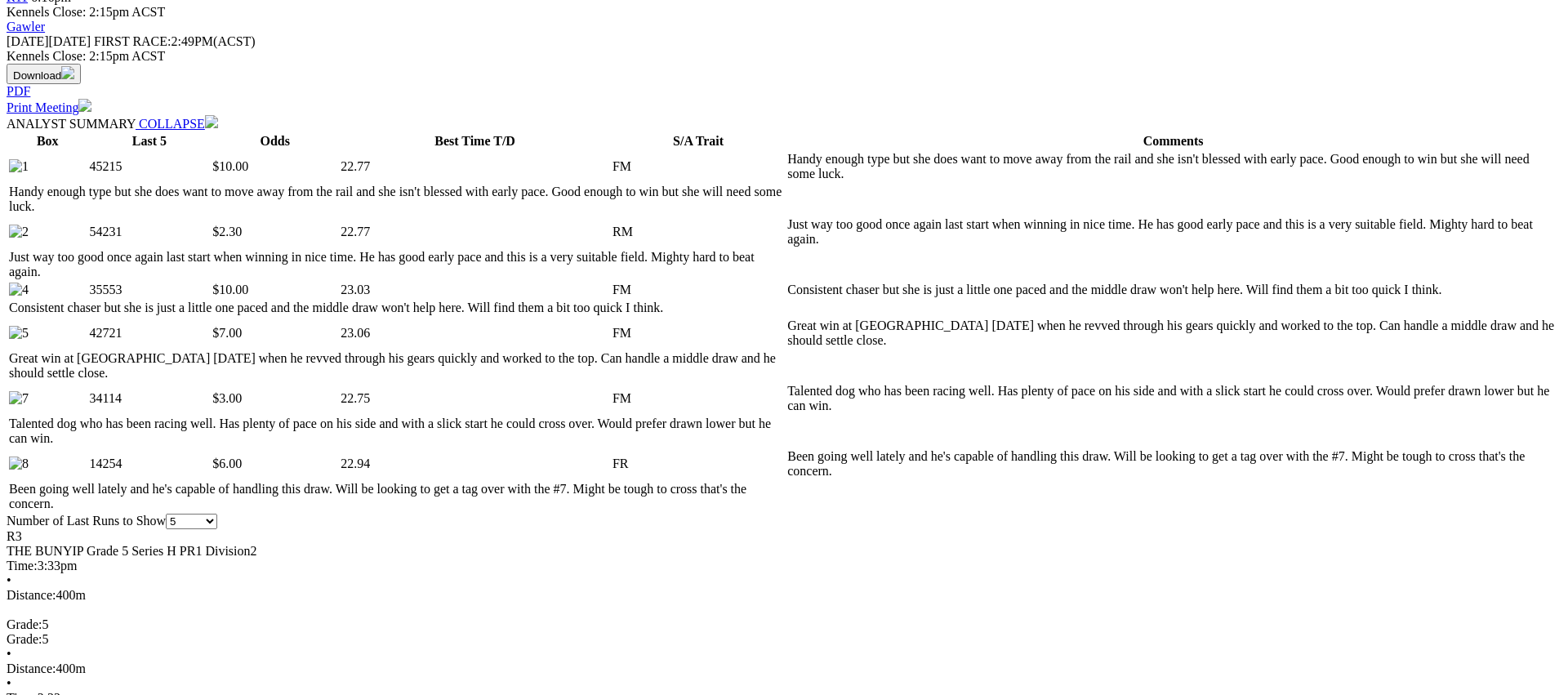
scroll to position [739, 0]
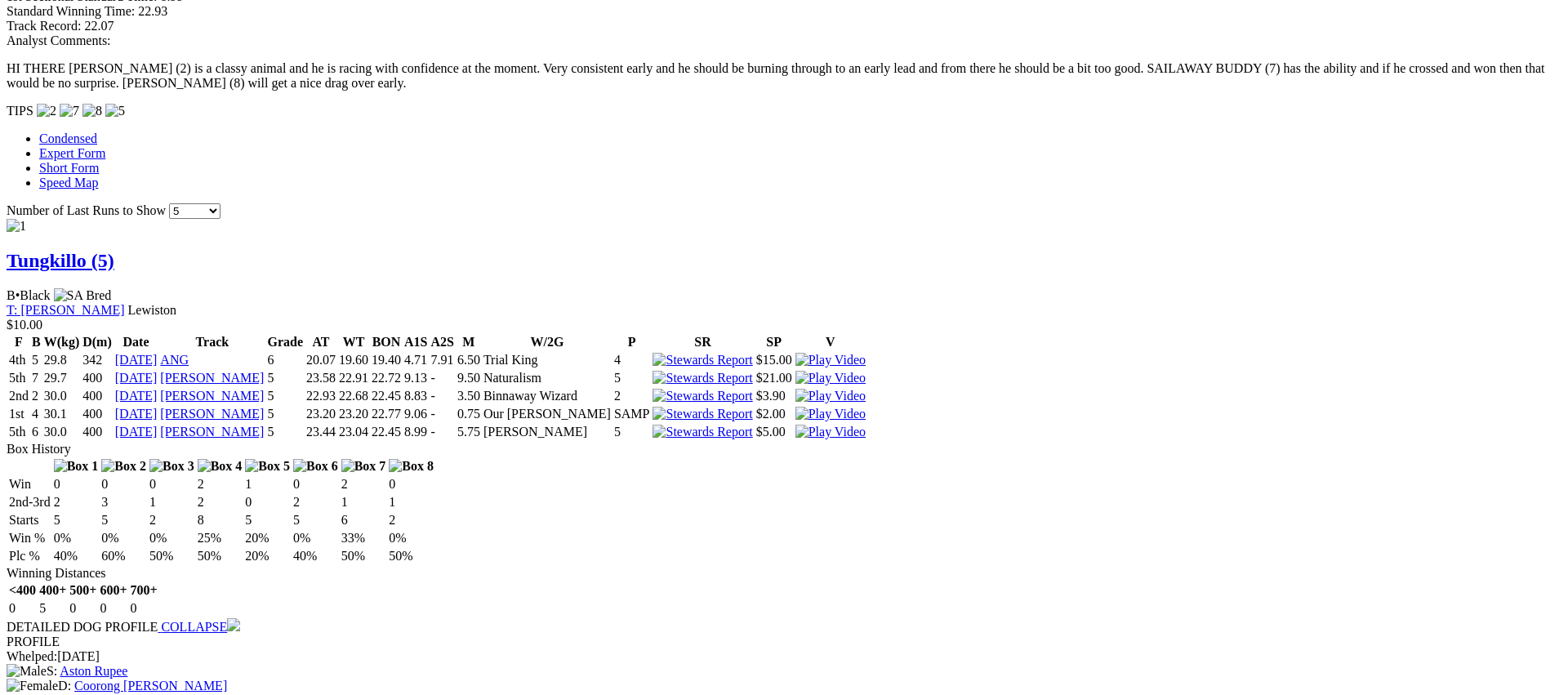
scroll to position [0, 0]
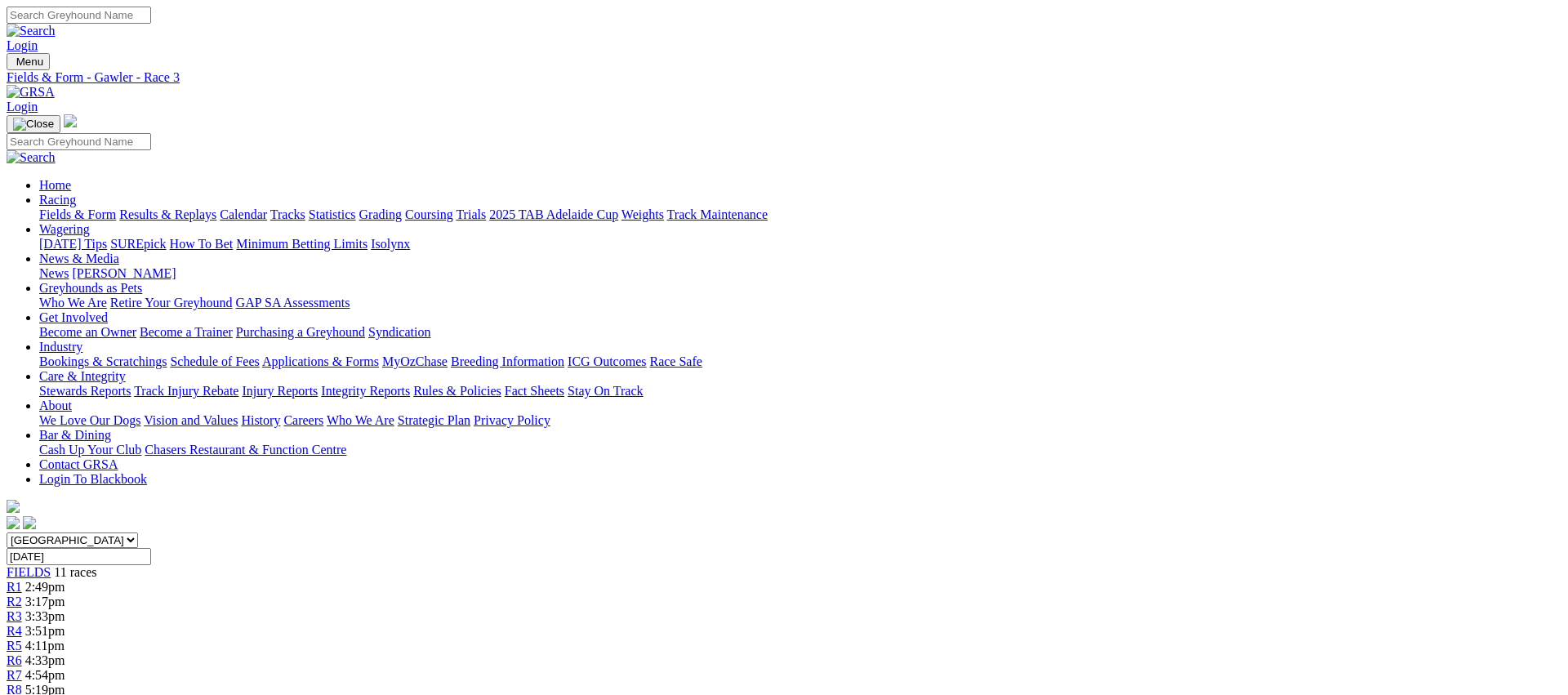
click at [22, 625] on span "R4" at bounding box center [13, 632] width 15 height 14
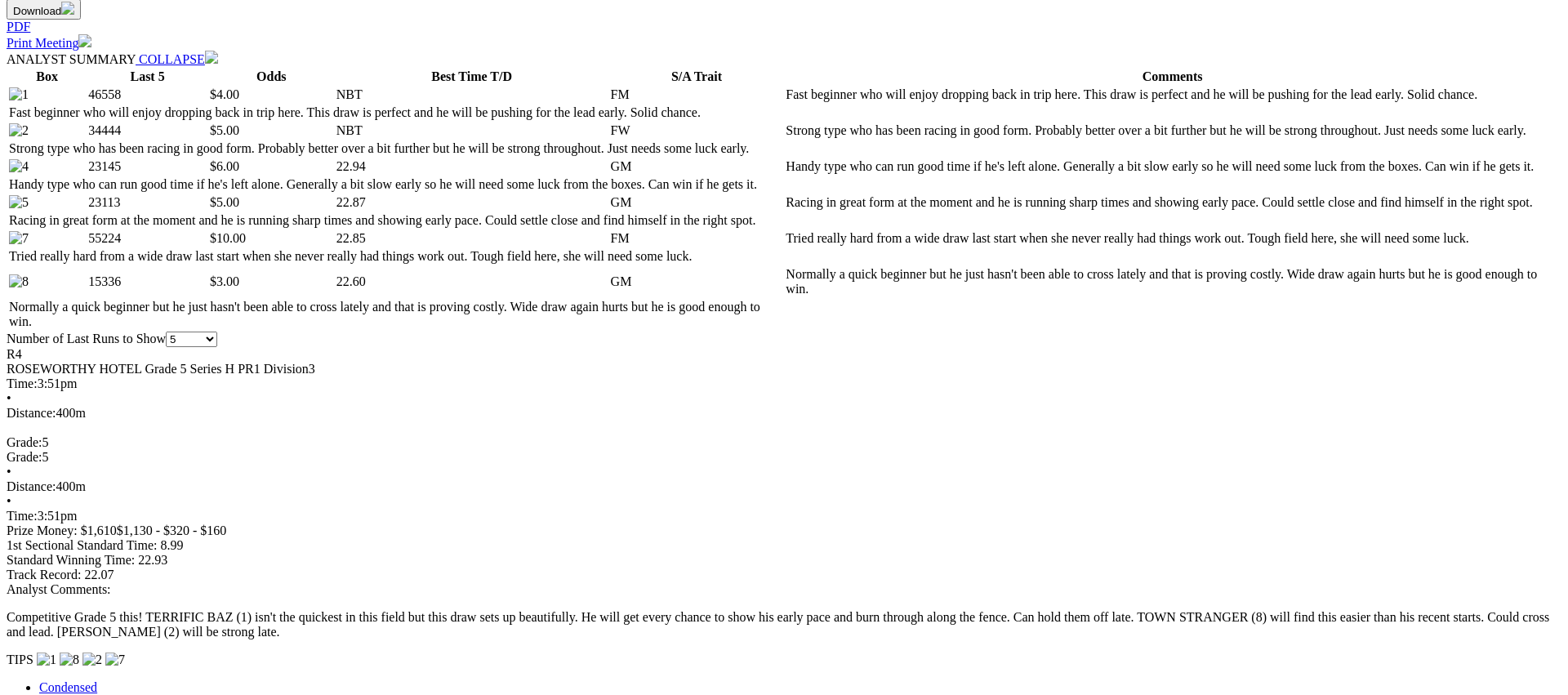
scroll to position [807, 0]
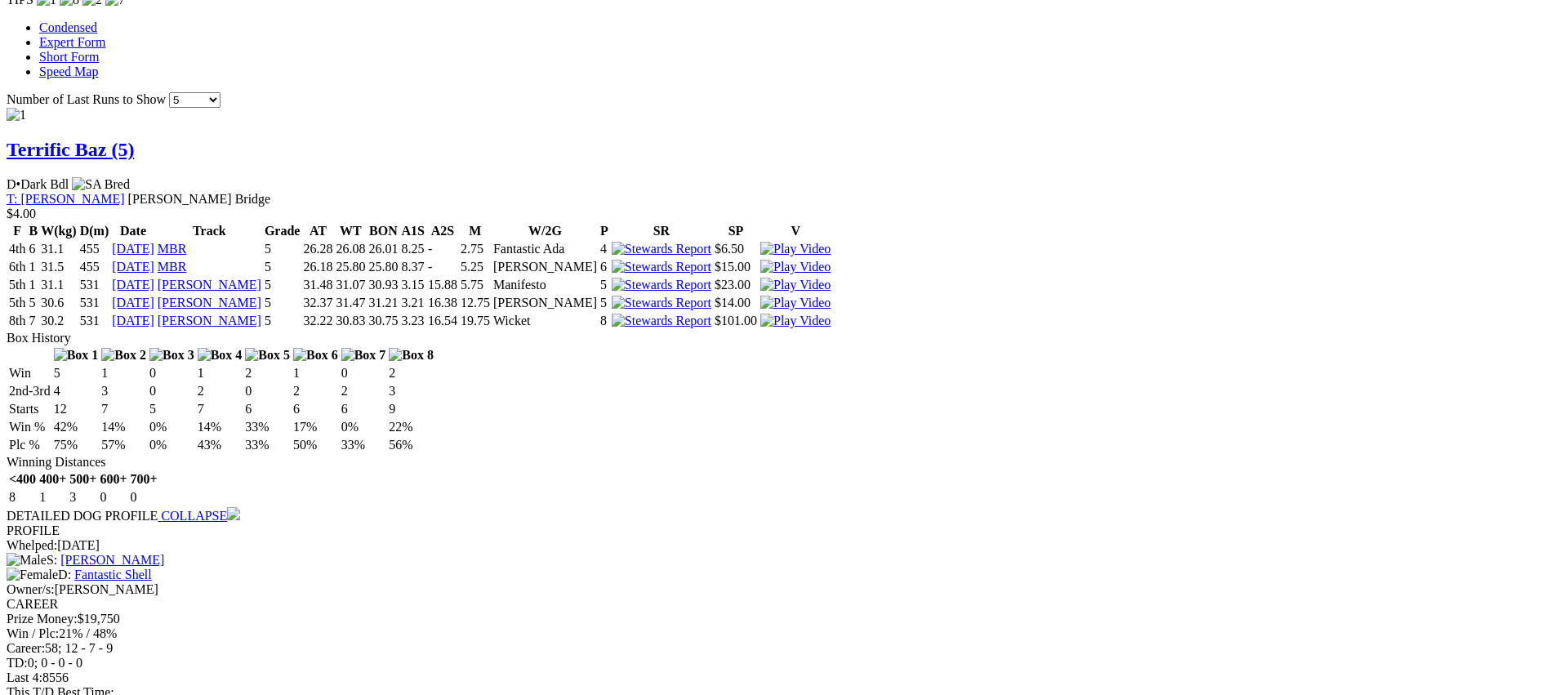
scroll to position [1460, 0]
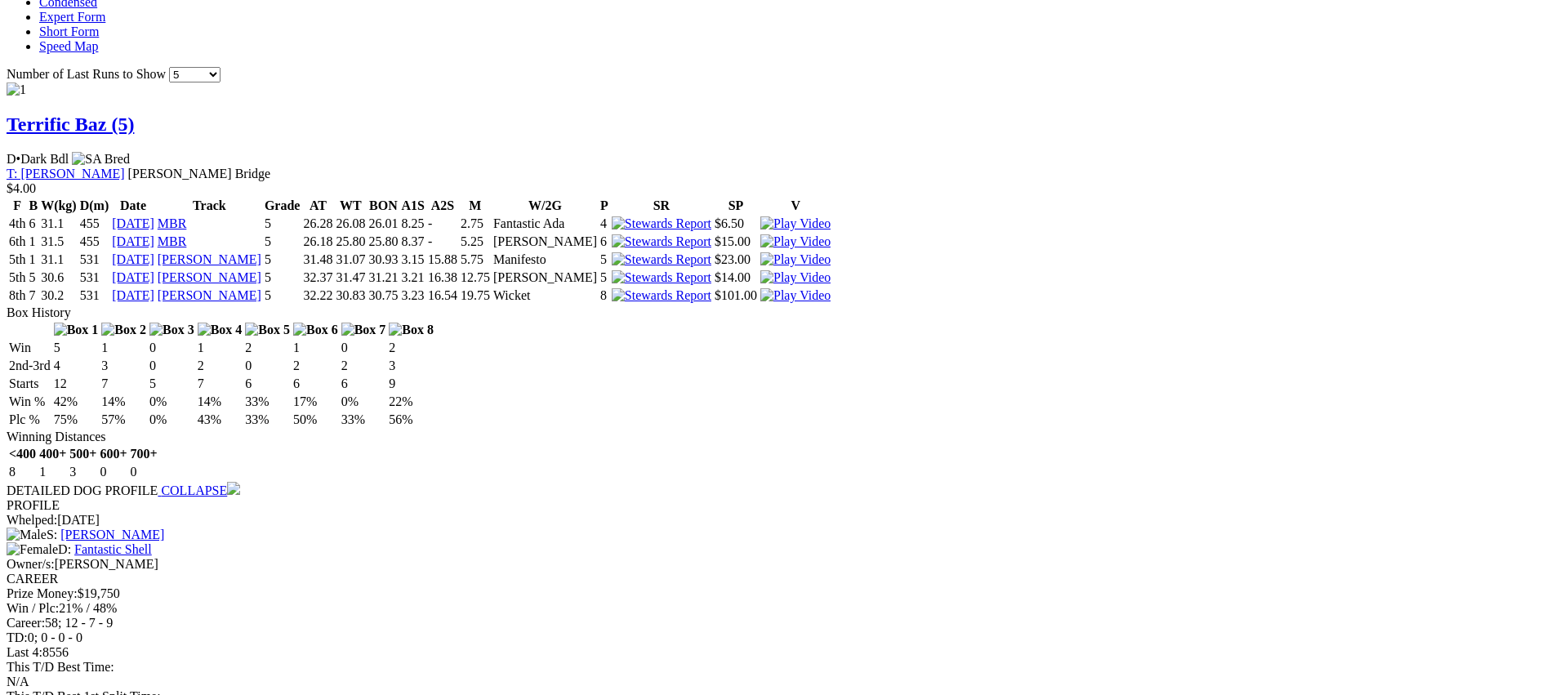
scroll to position [1489, 0]
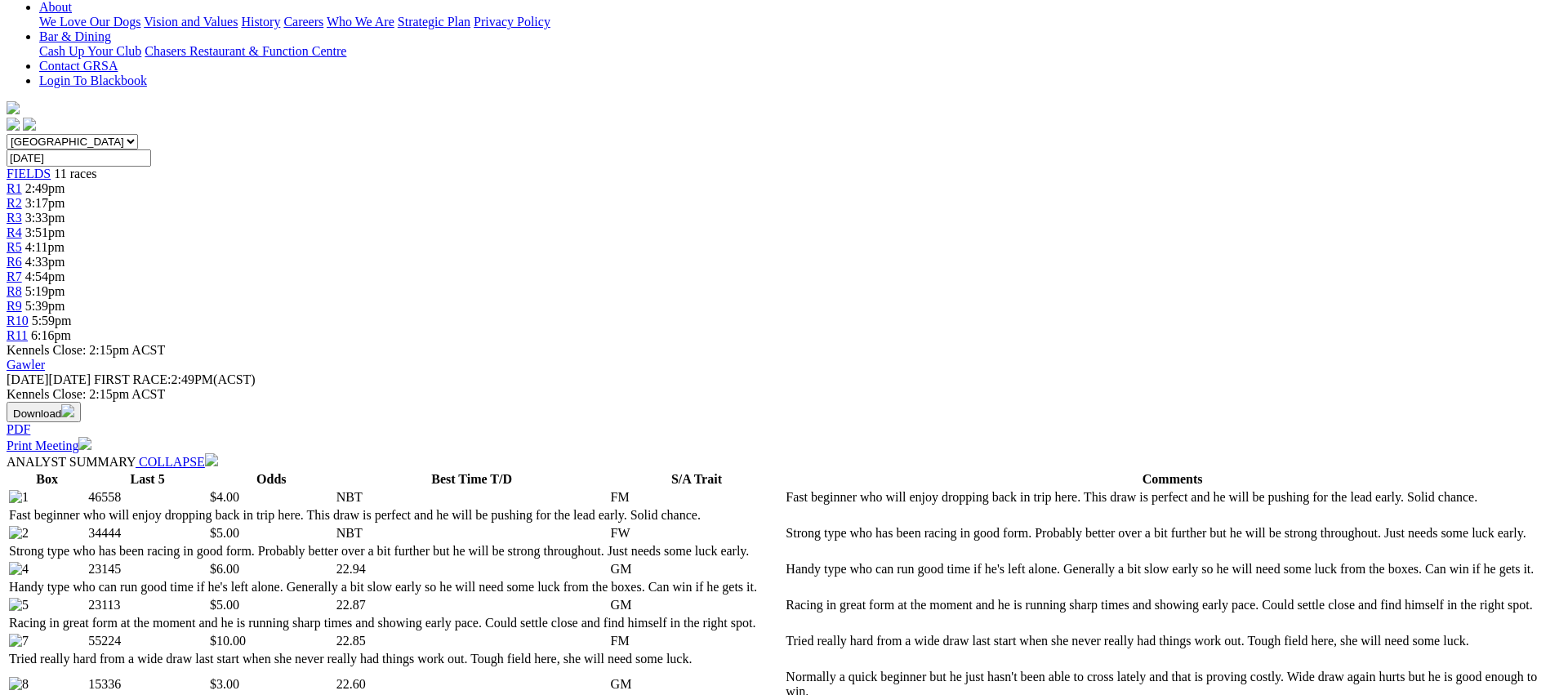
scroll to position [0, 0]
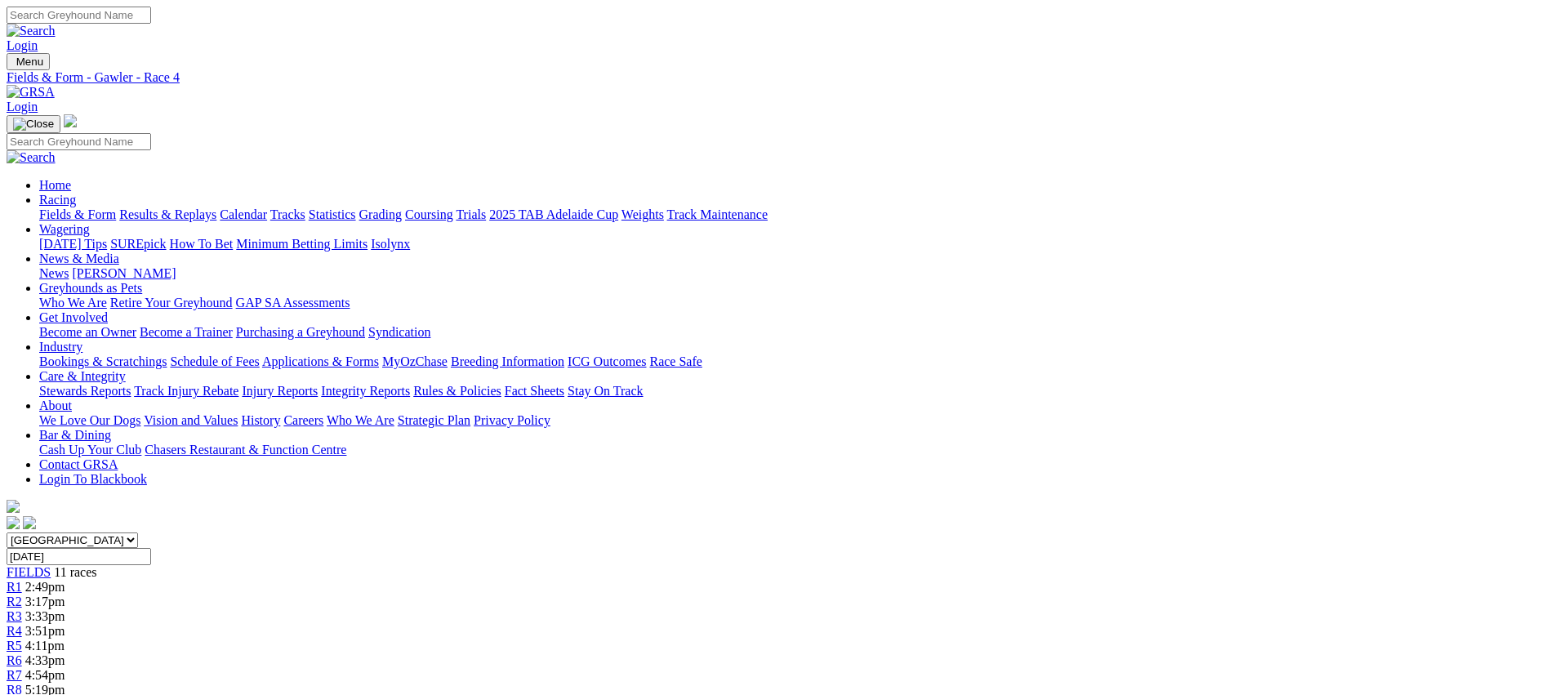
click at [751, 639] on div "R5 4:11pm" at bounding box center [784, 646] width 1556 height 14
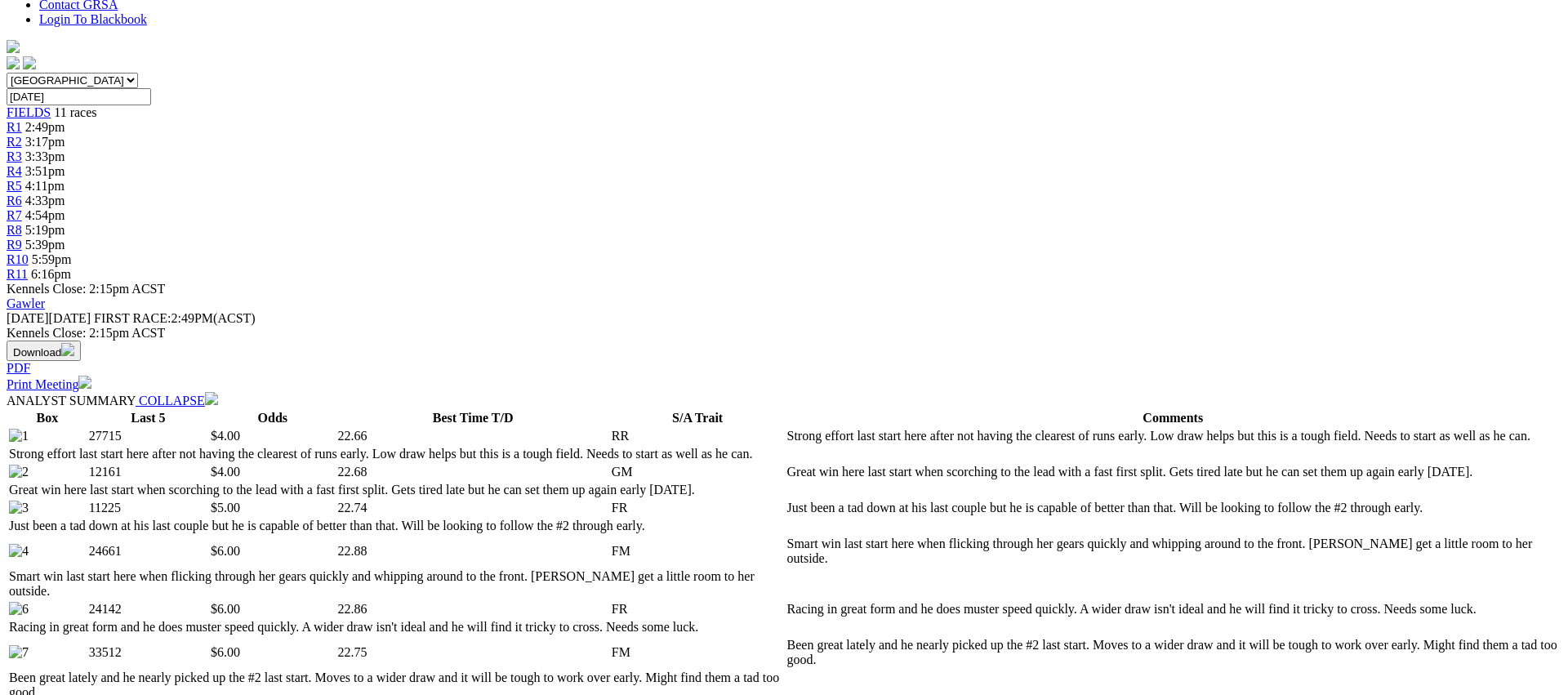
scroll to position [741, 0]
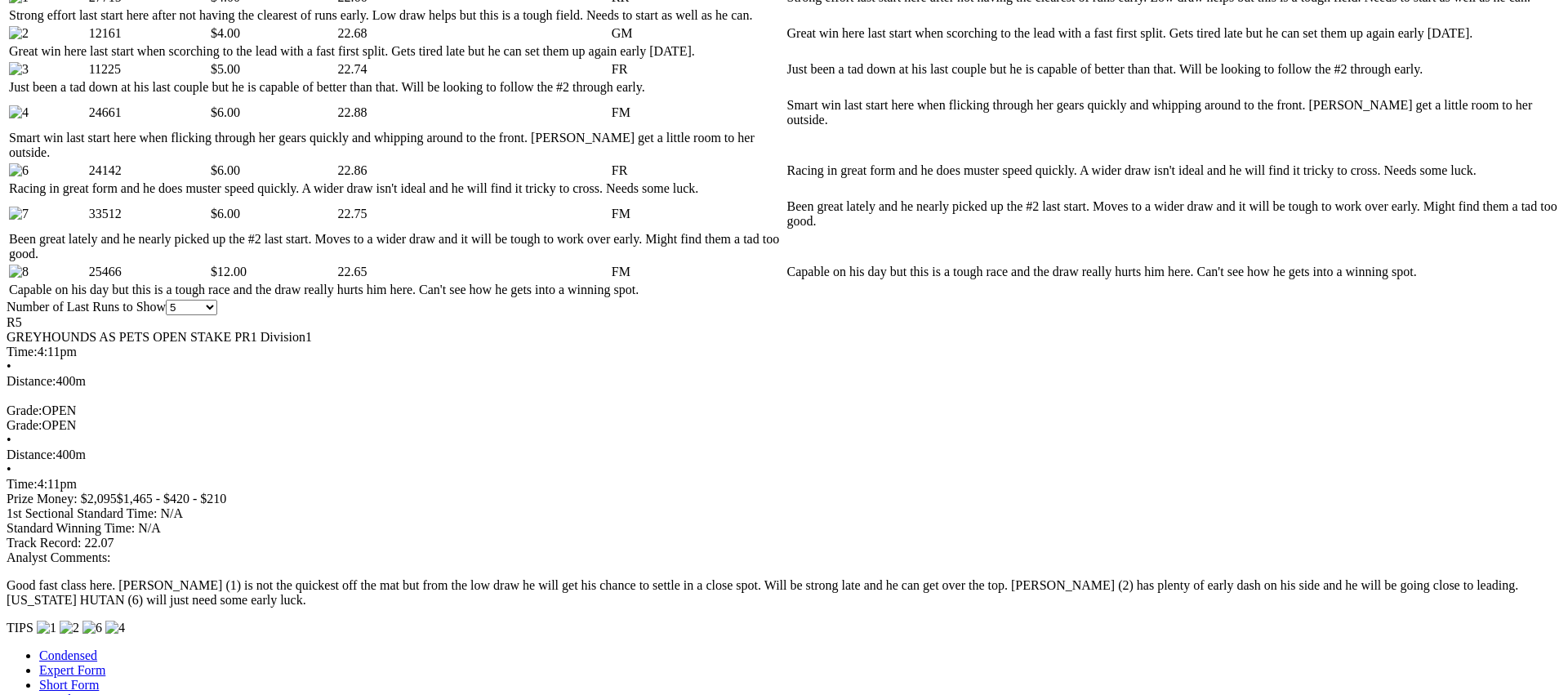
scroll to position [0, 0]
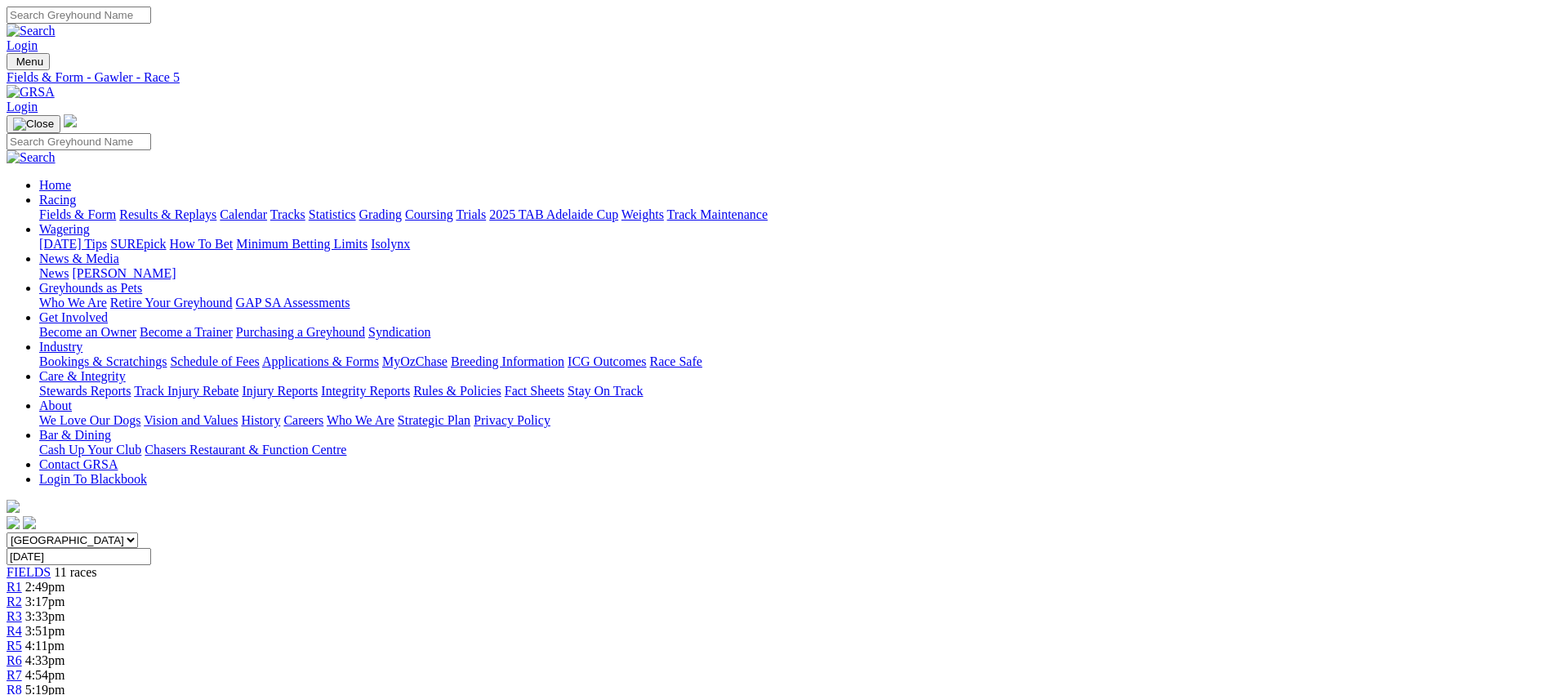
click at [22, 654] on link "R6" at bounding box center [13, 661] width 15 height 14
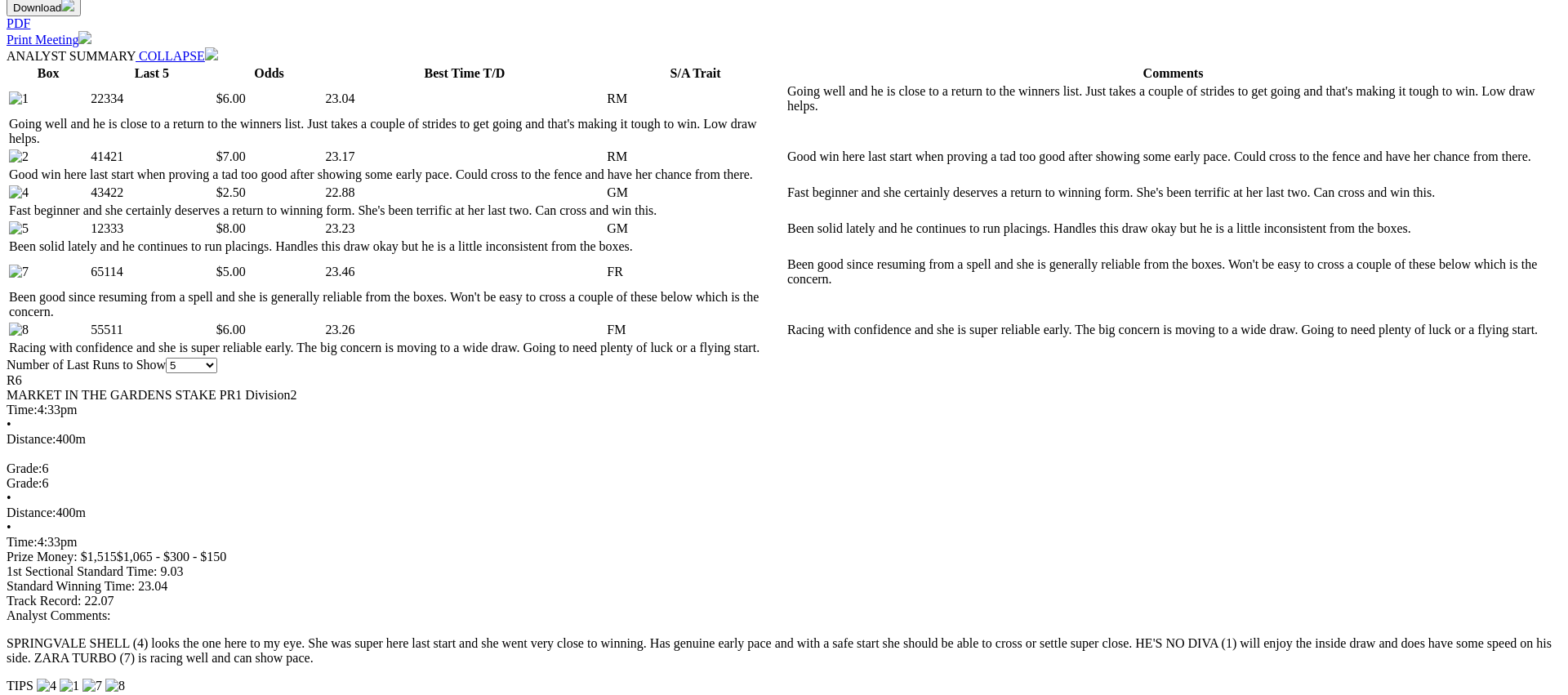
scroll to position [786, 0]
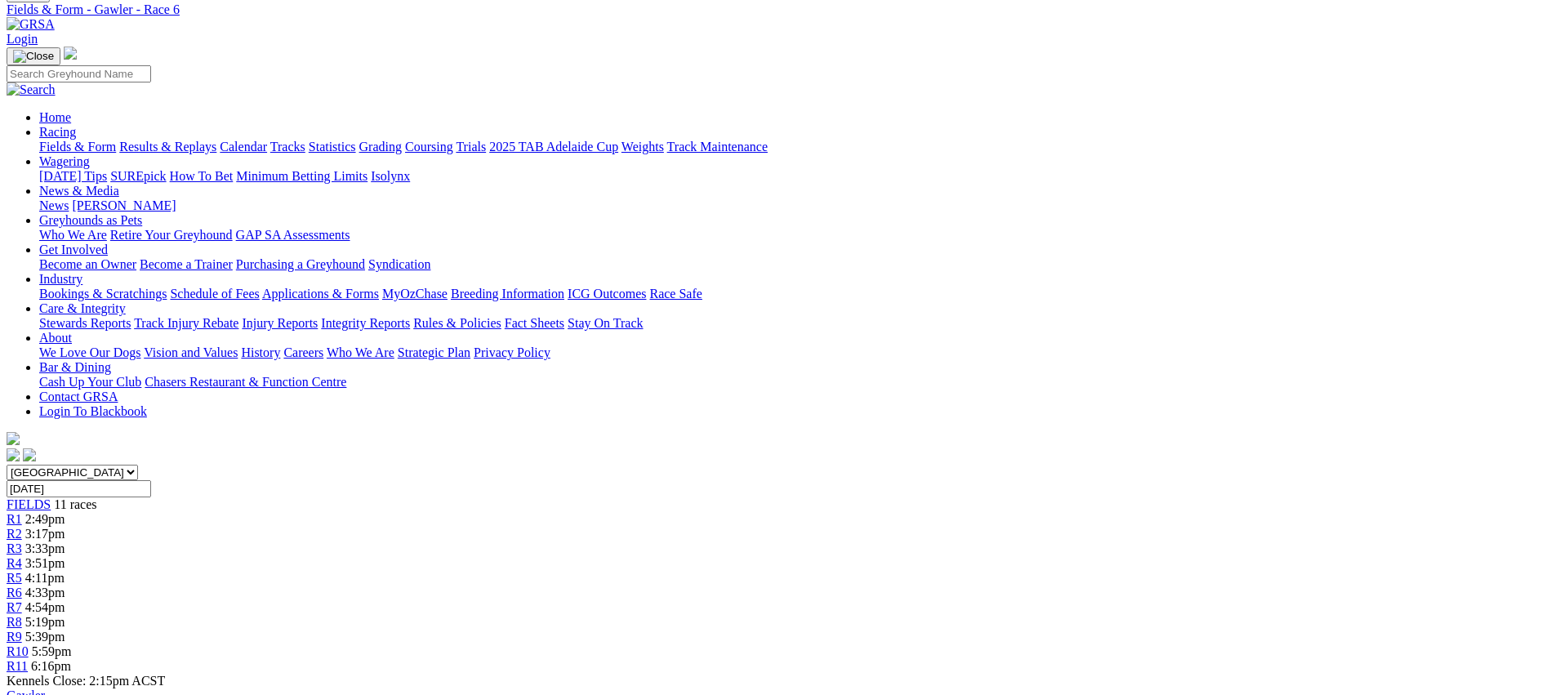
scroll to position [0, 0]
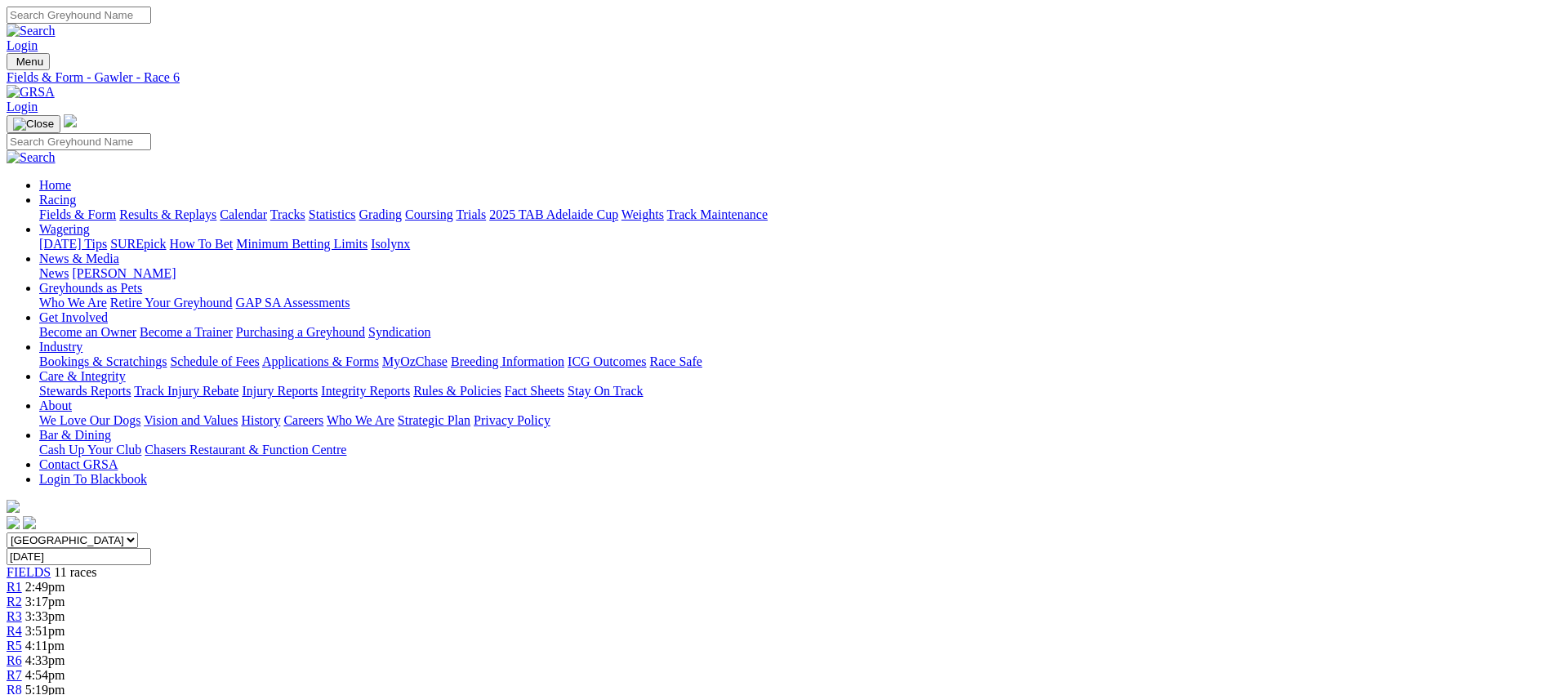
click at [22, 668] on span "R7" at bounding box center [13, 675] width 15 height 14
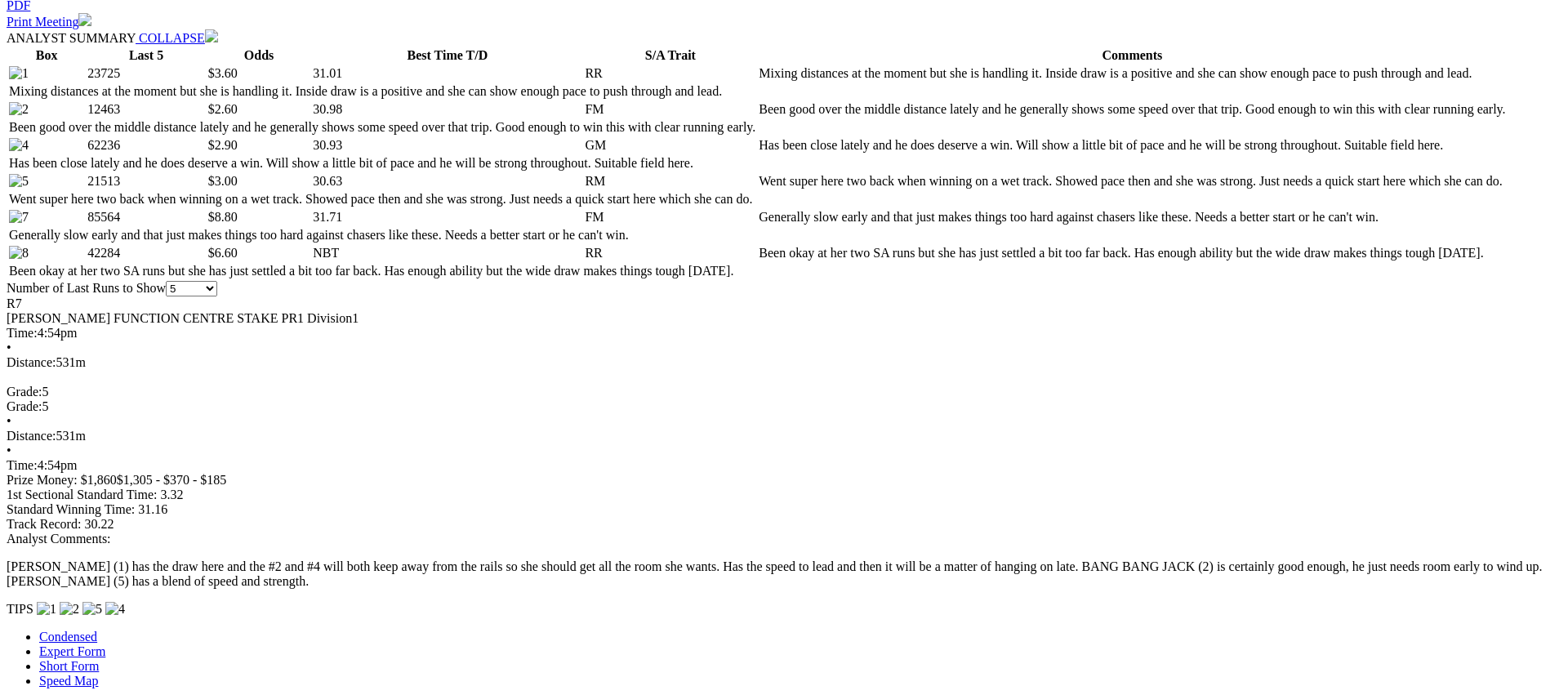
scroll to position [833, 0]
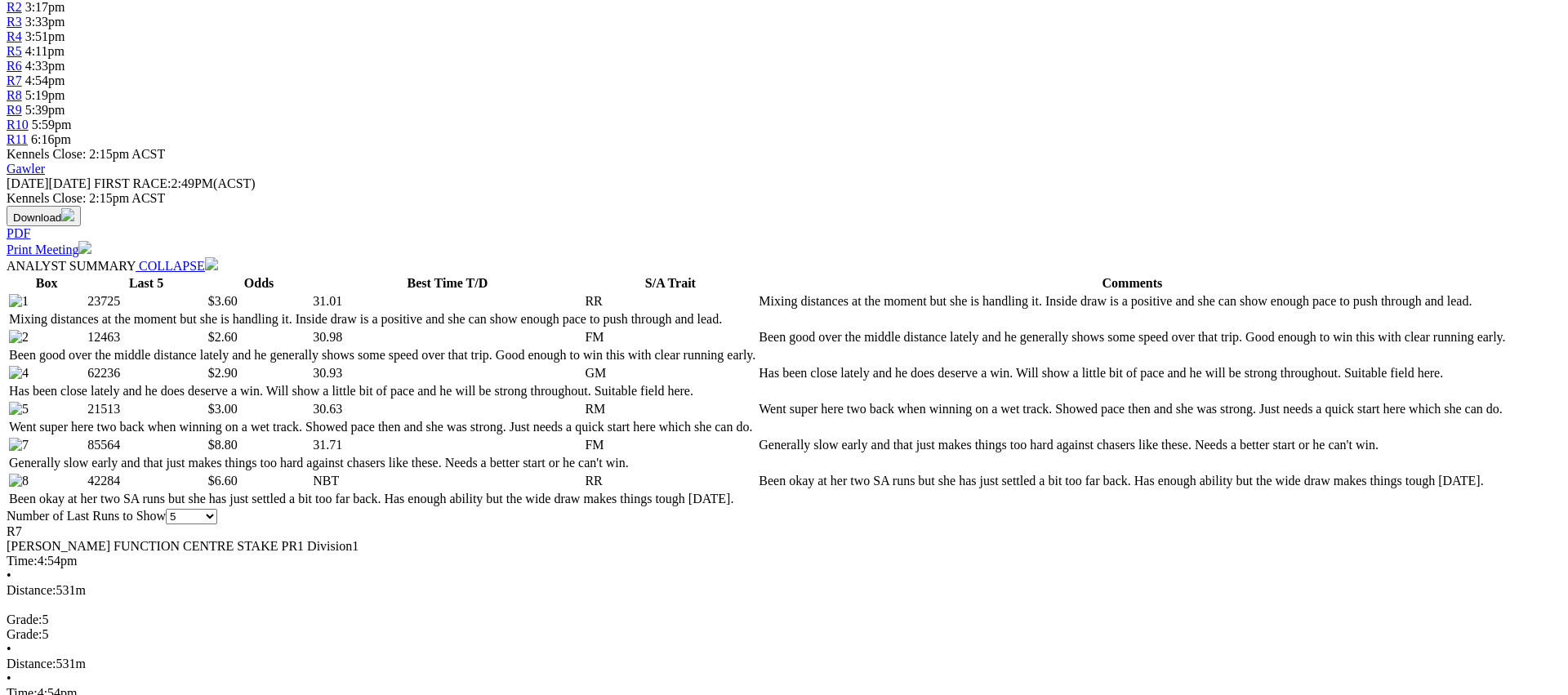
scroll to position [0, 0]
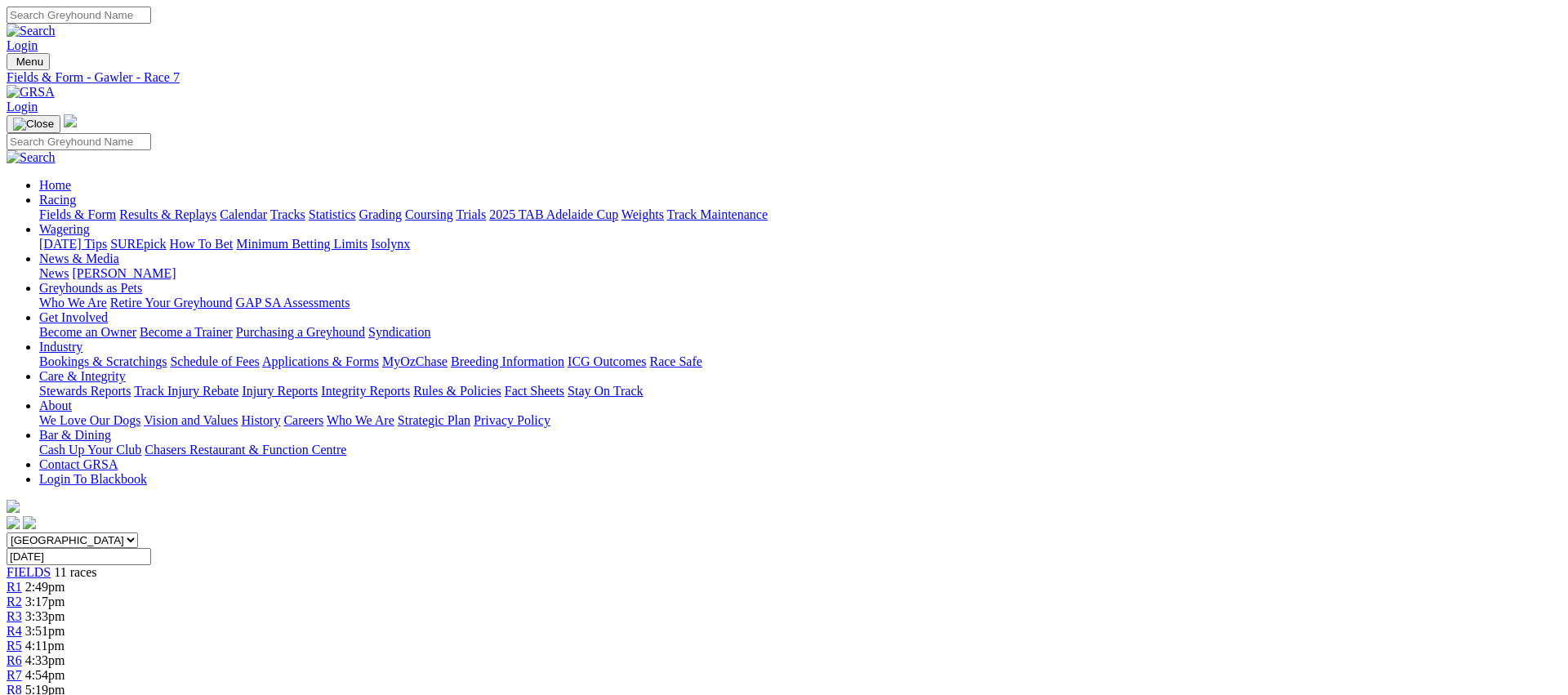
click at [22, 683] on span "R8" at bounding box center [13, 691] width 15 height 14
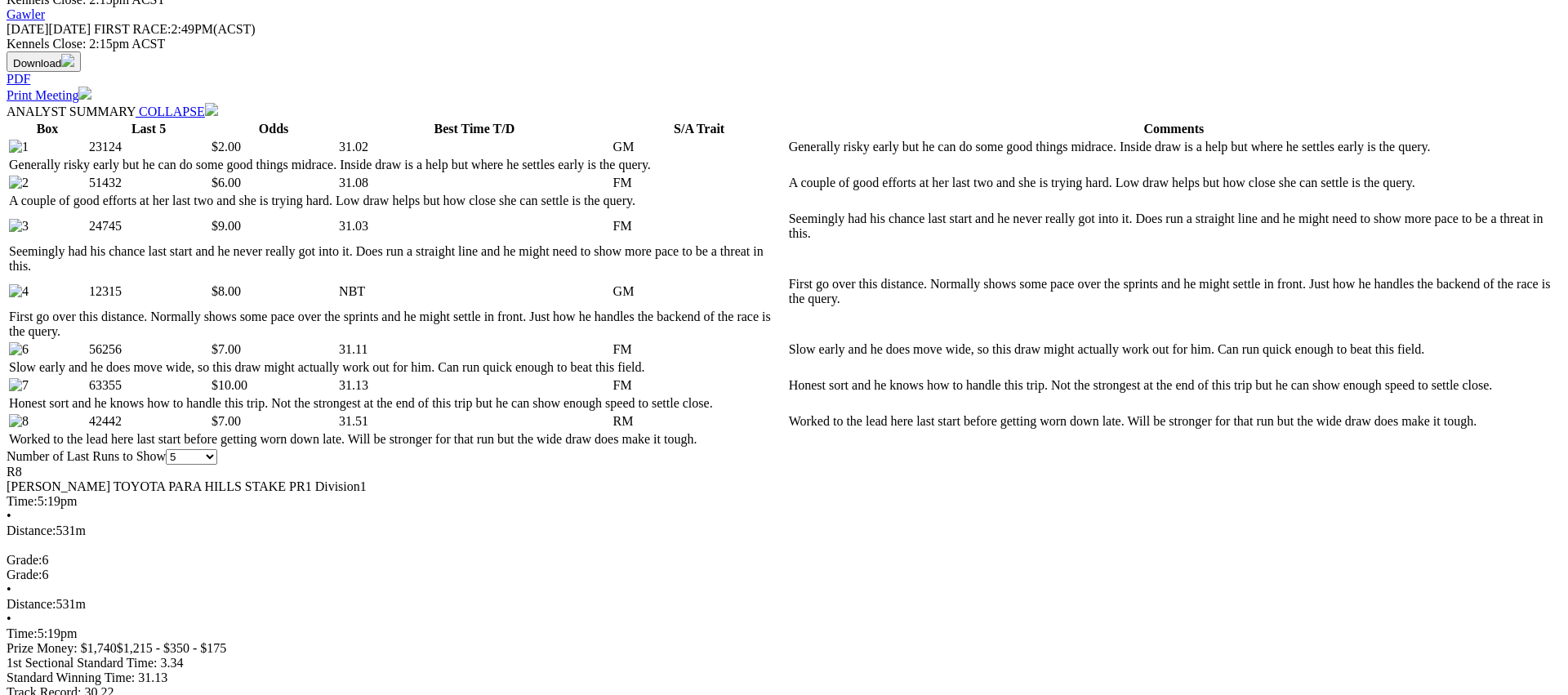
scroll to position [752, 0]
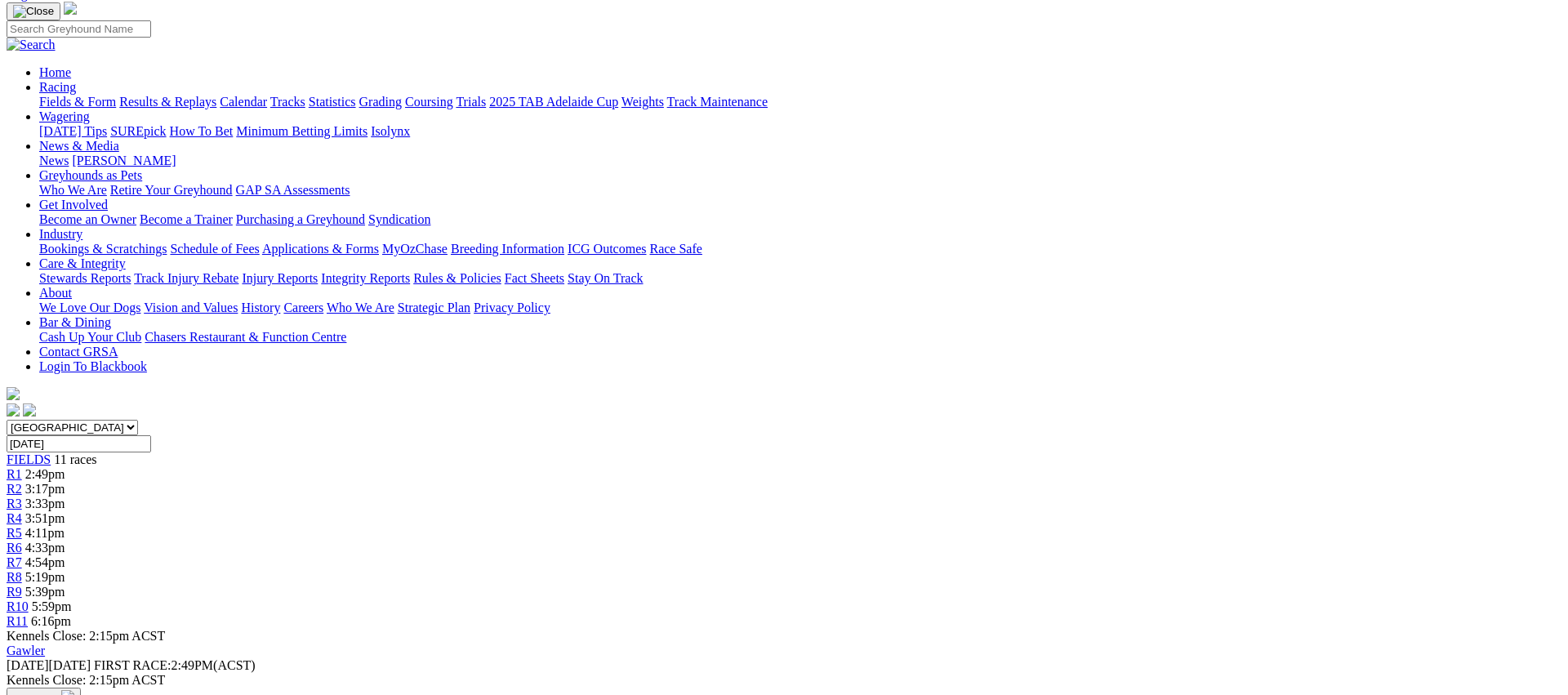
scroll to position [0, 0]
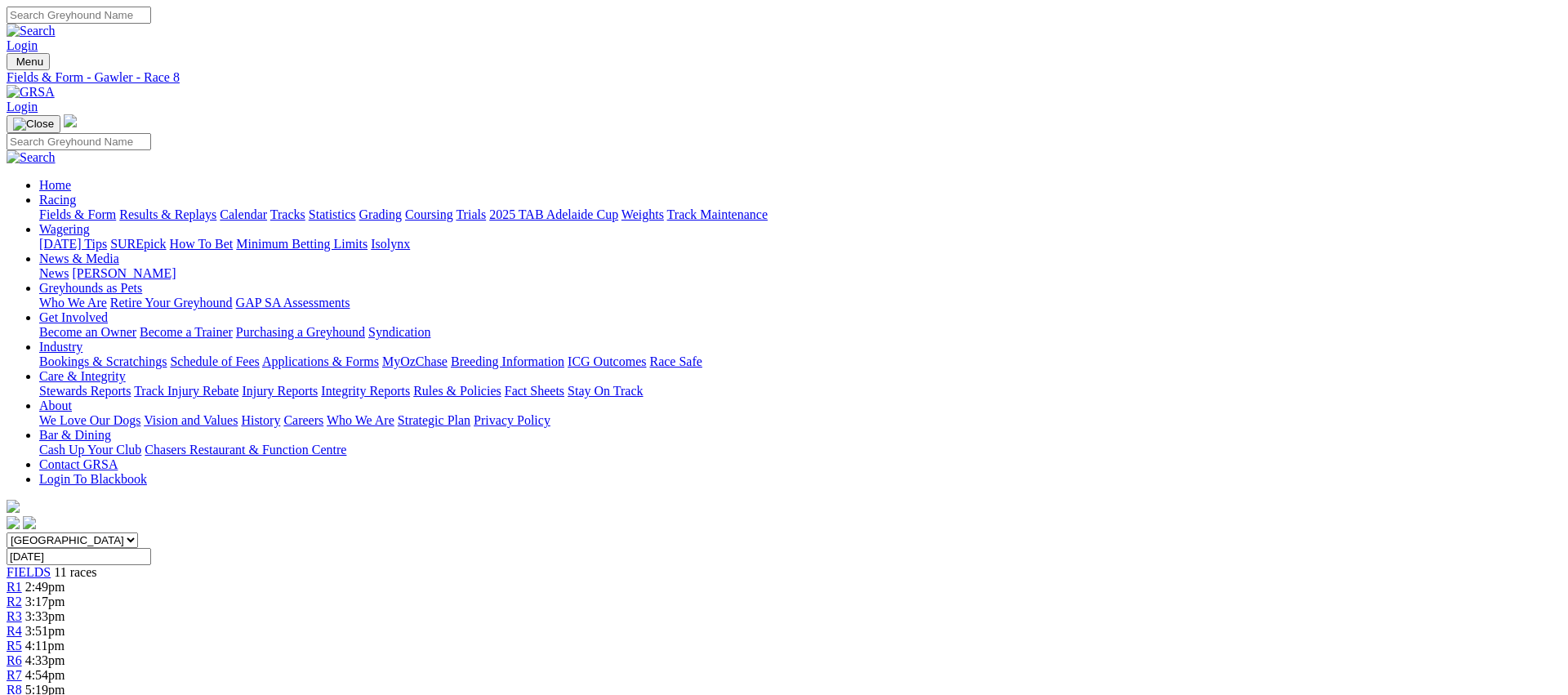
click at [22, 694] on link "R9" at bounding box center [13, 705] width 15 height 14
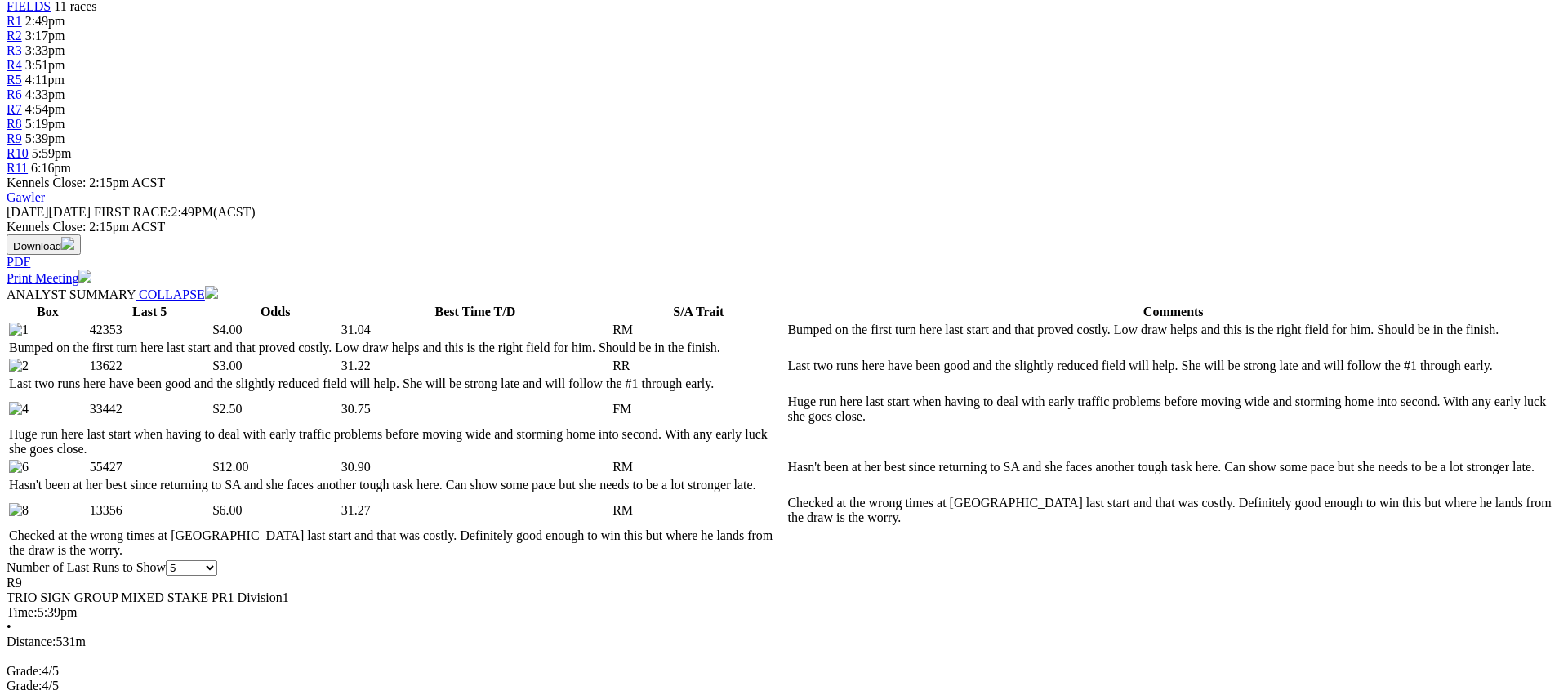
scroll to position [624, 0]
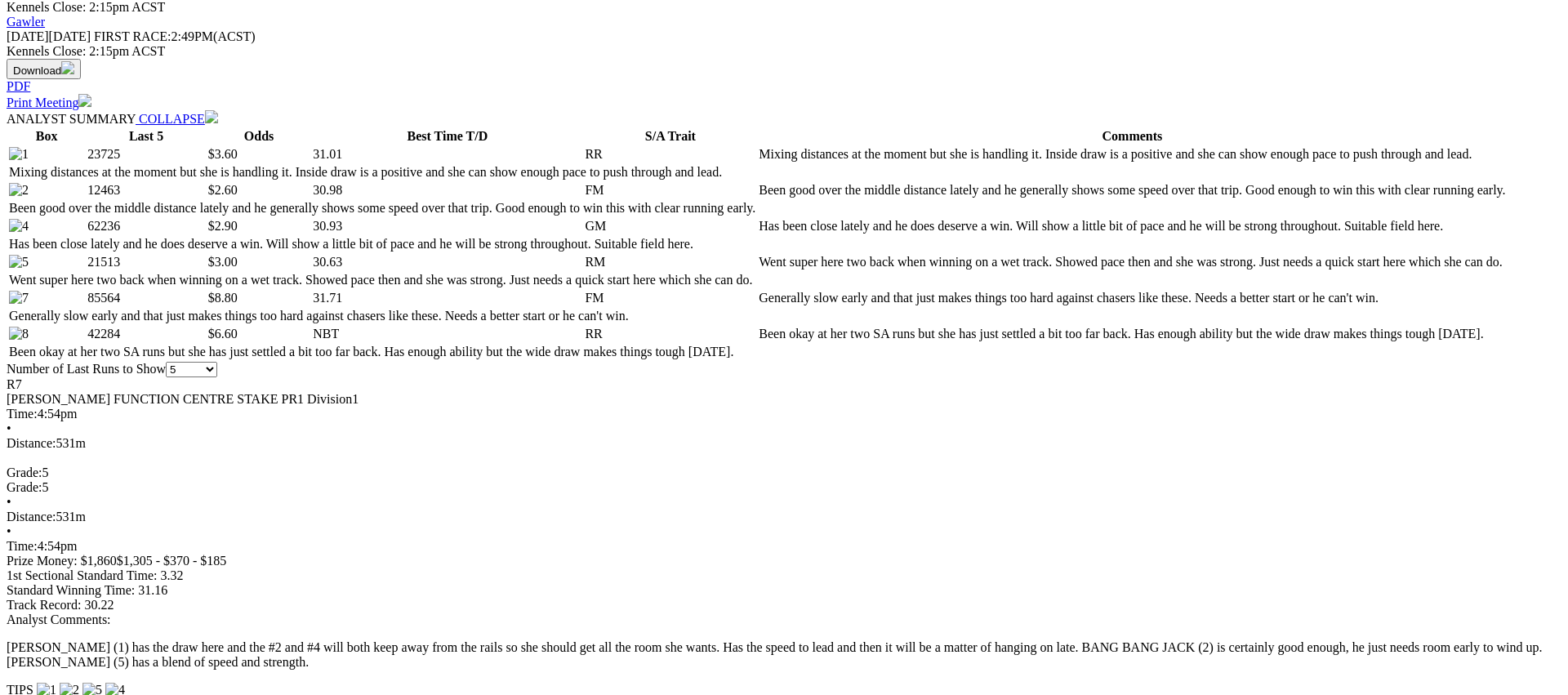
scroll to position [743, 0]
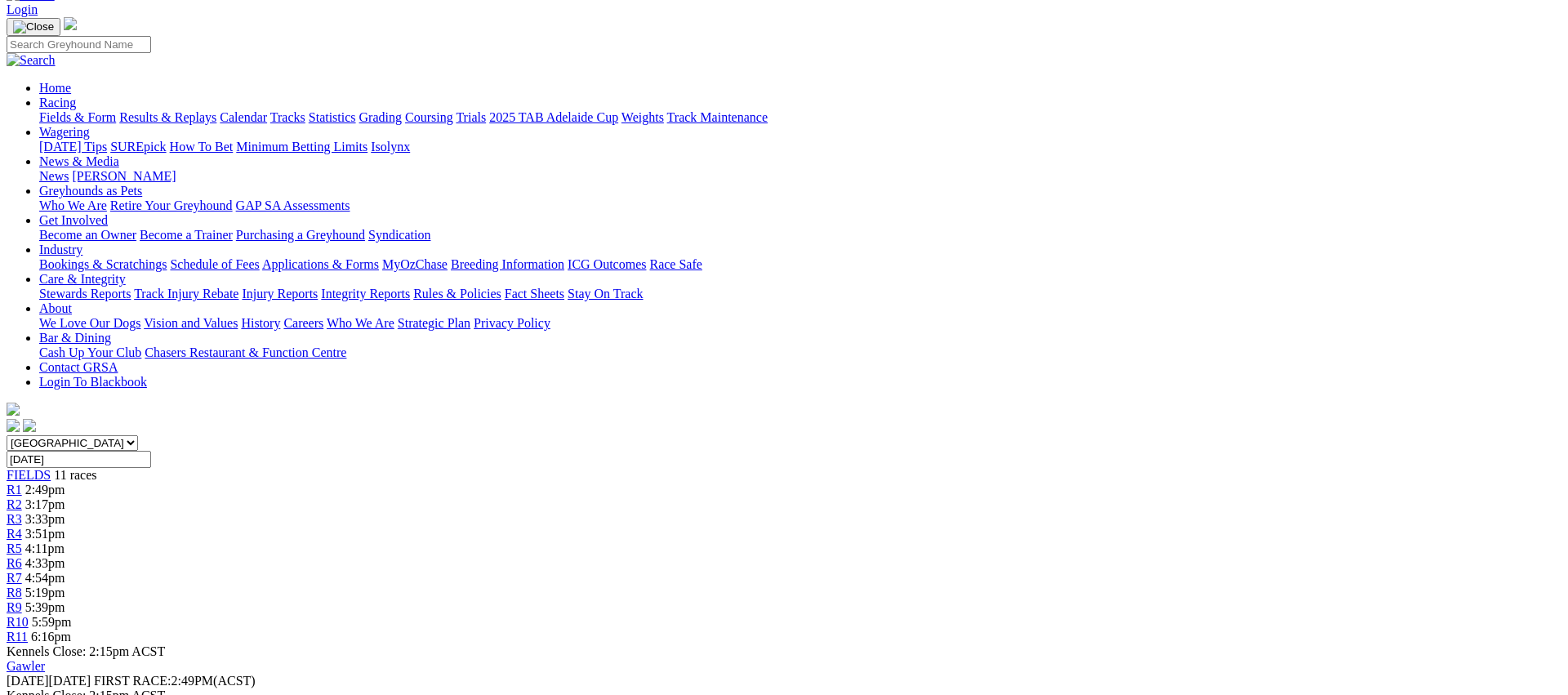
scroll to position [0, 0]
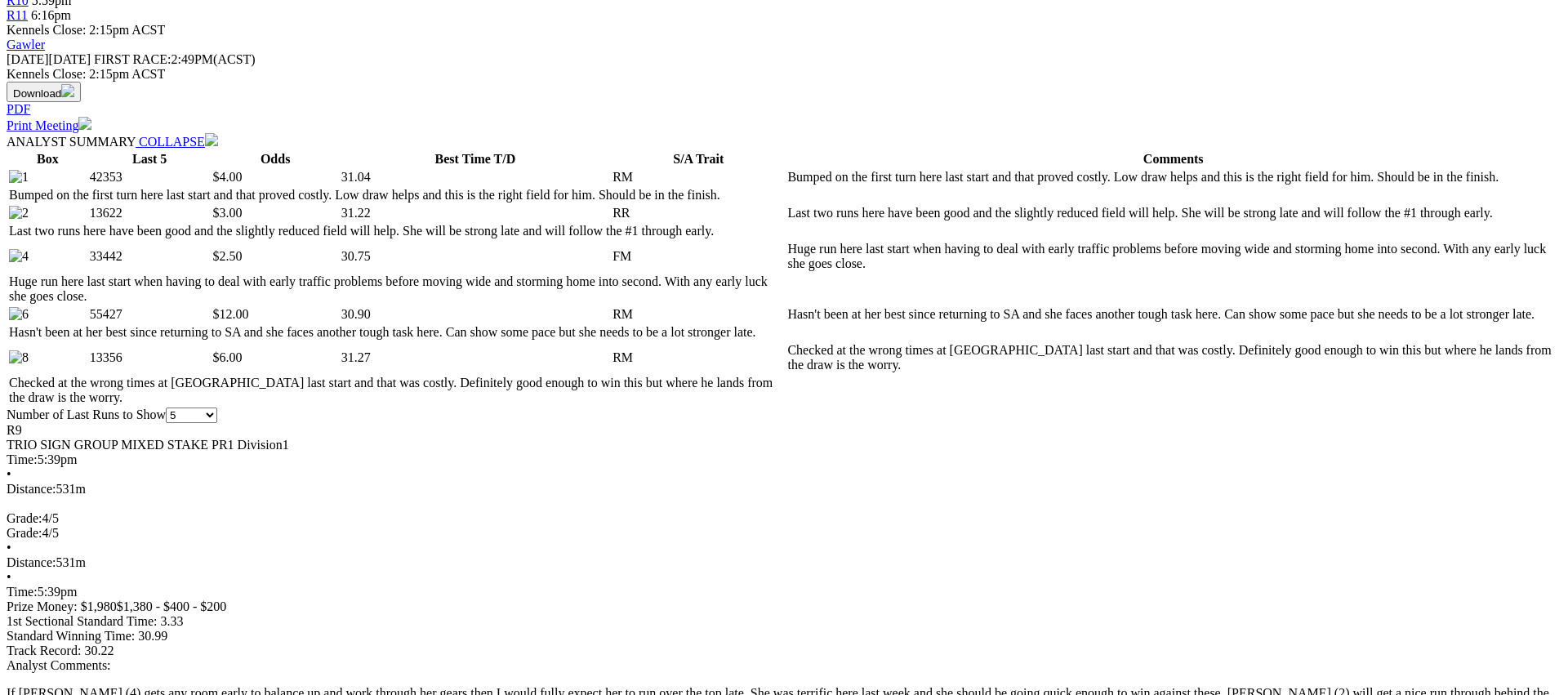
scroll to position [739, 0]
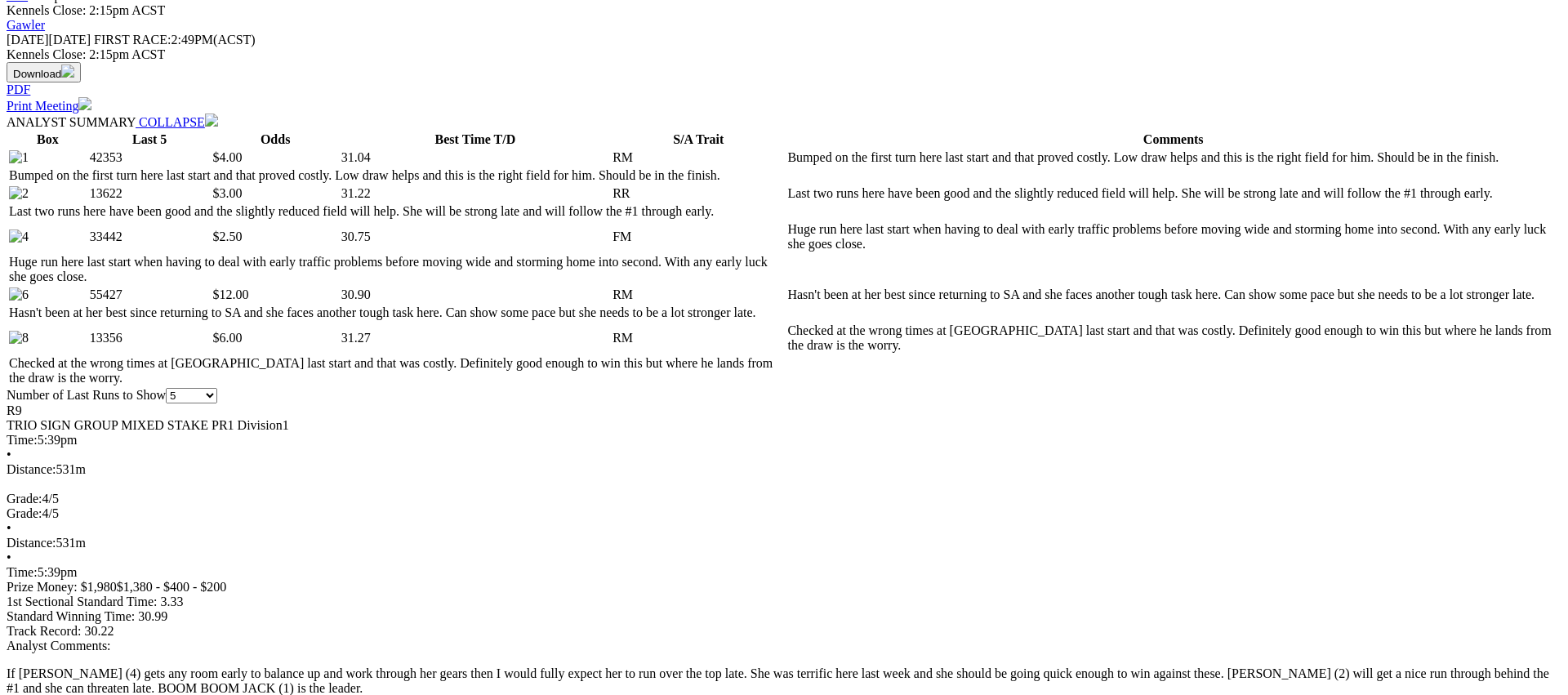
drag, startPoint x: 1304, startPoint y: 292, endPoint x: 1259, endPoint y: 301, distance: 45.9
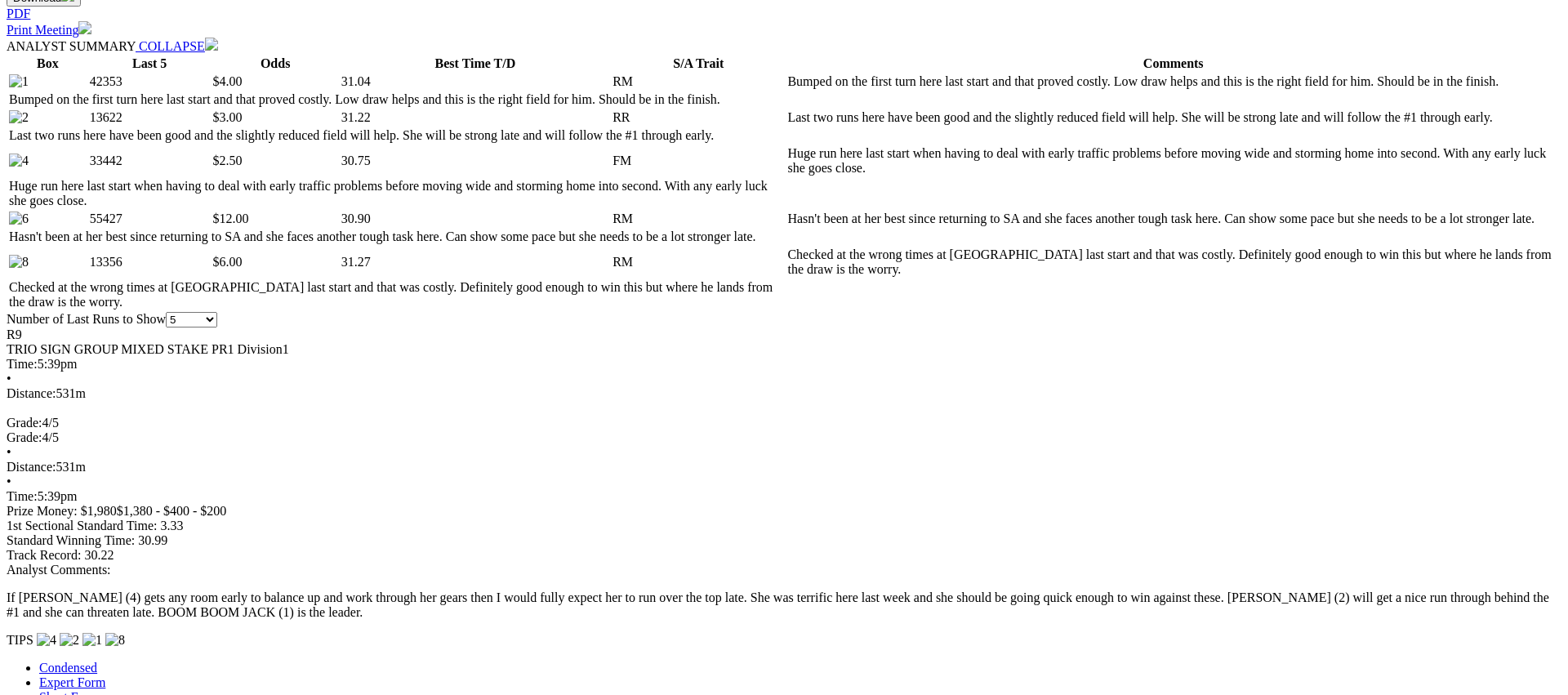
scroll to position [0, 0]
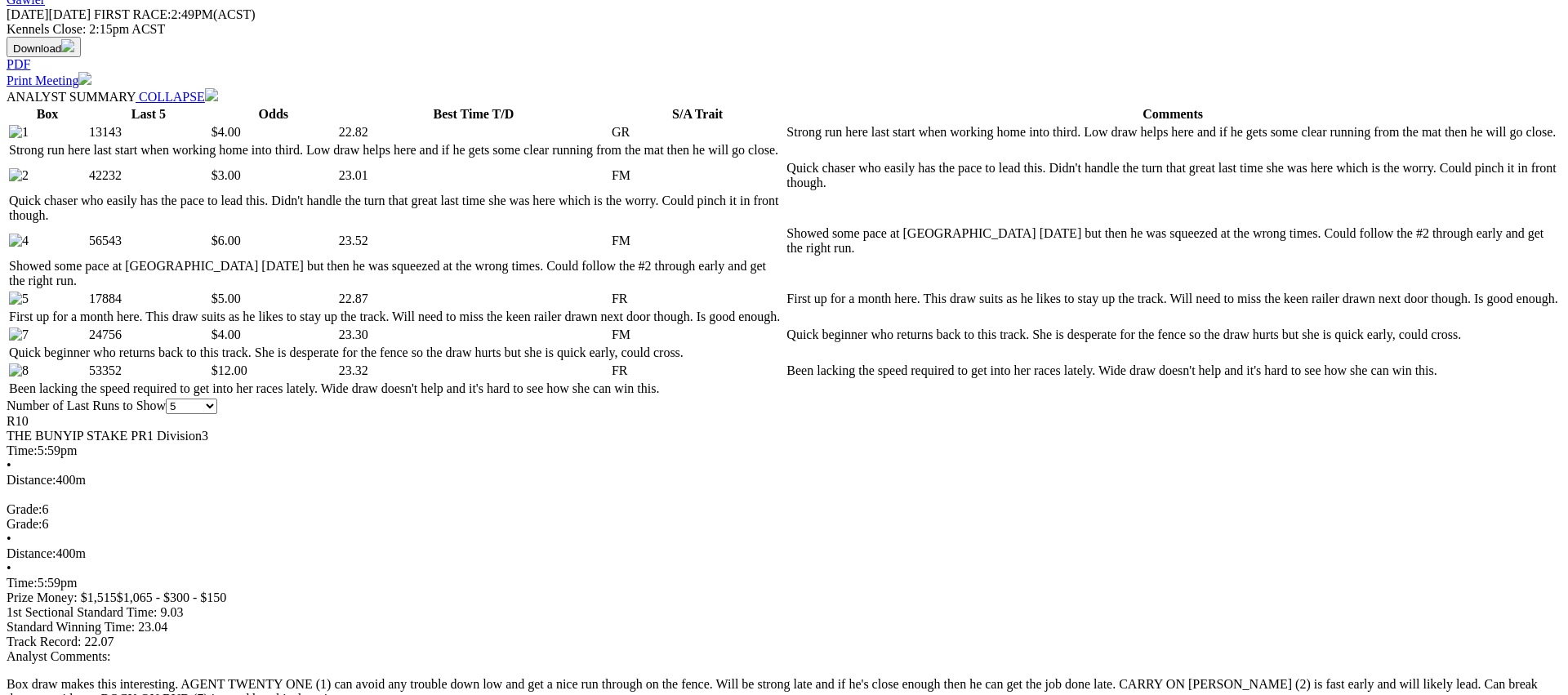
scroll to position [738, 0]
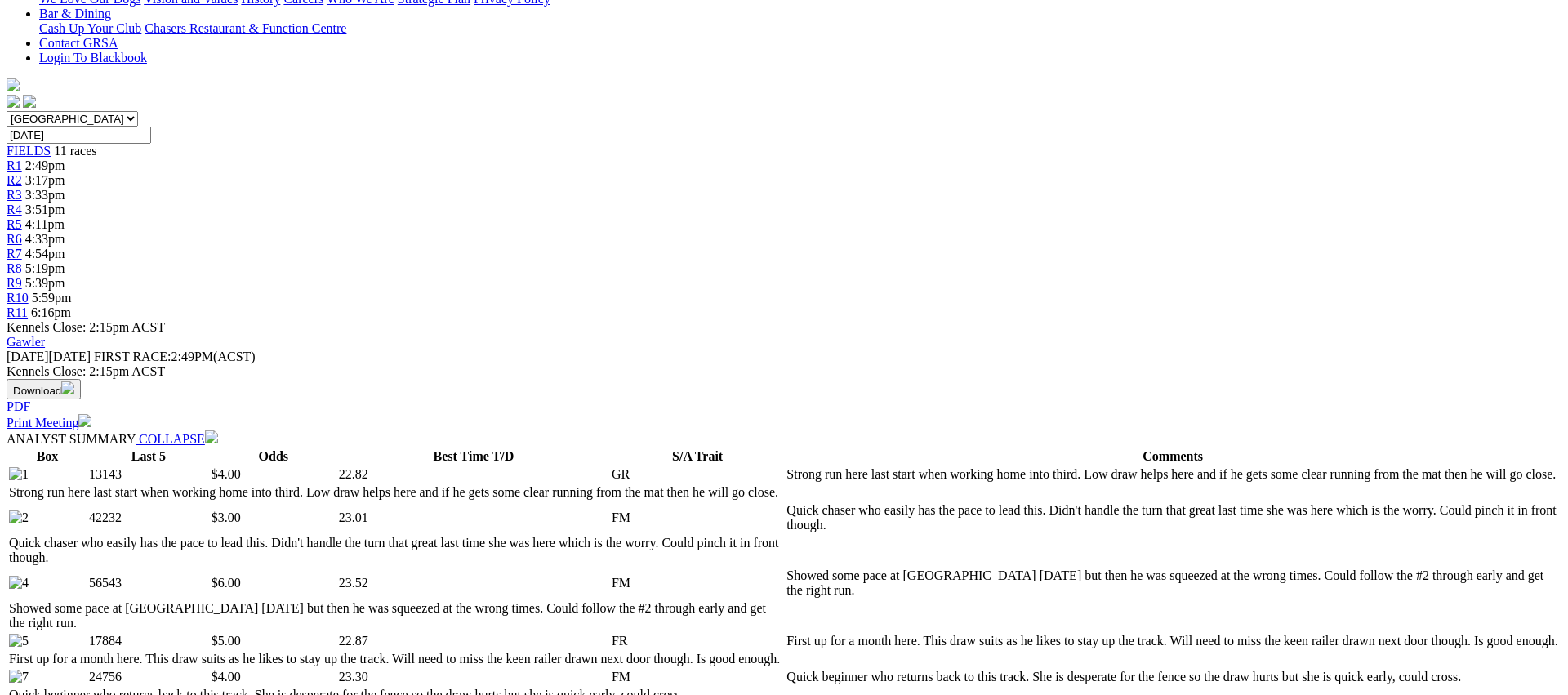
scroll to position [764, 0]
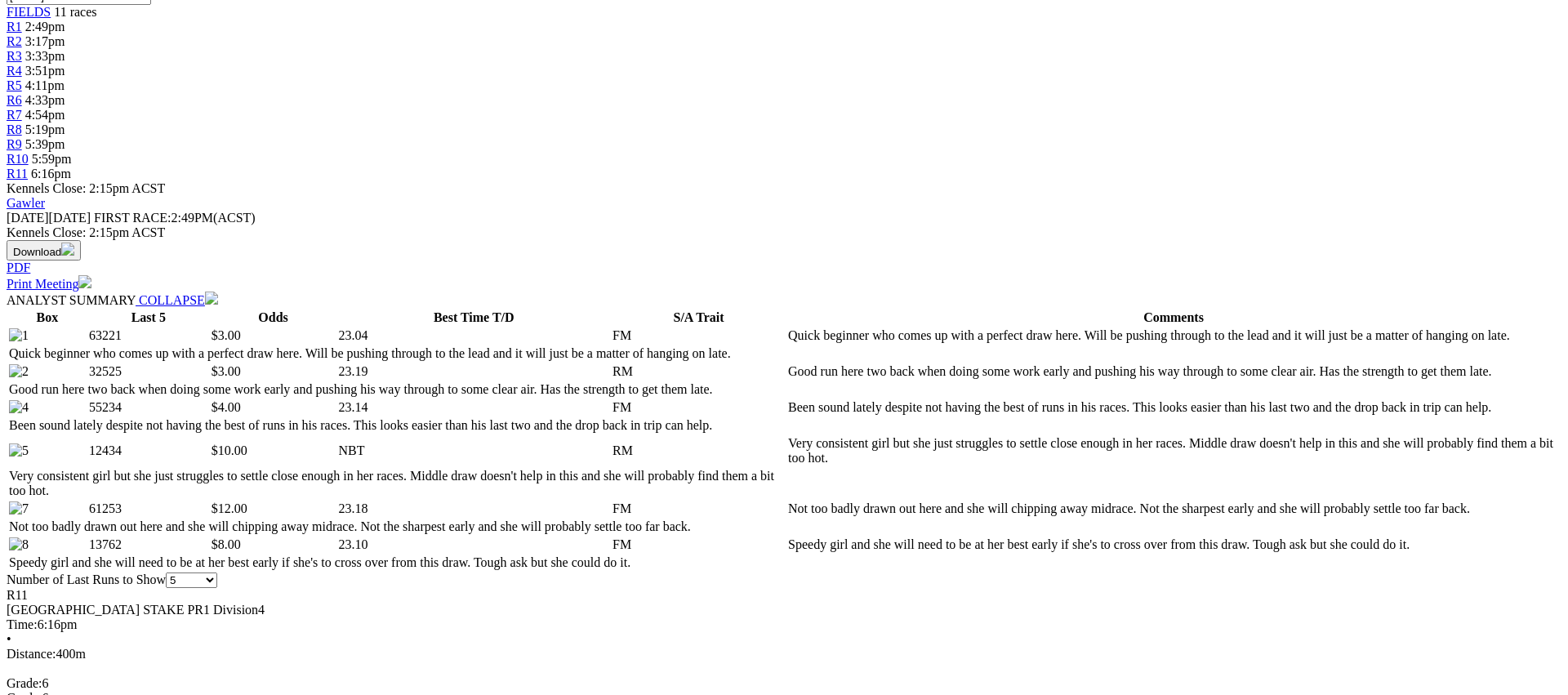
scroll to position [562, 0]
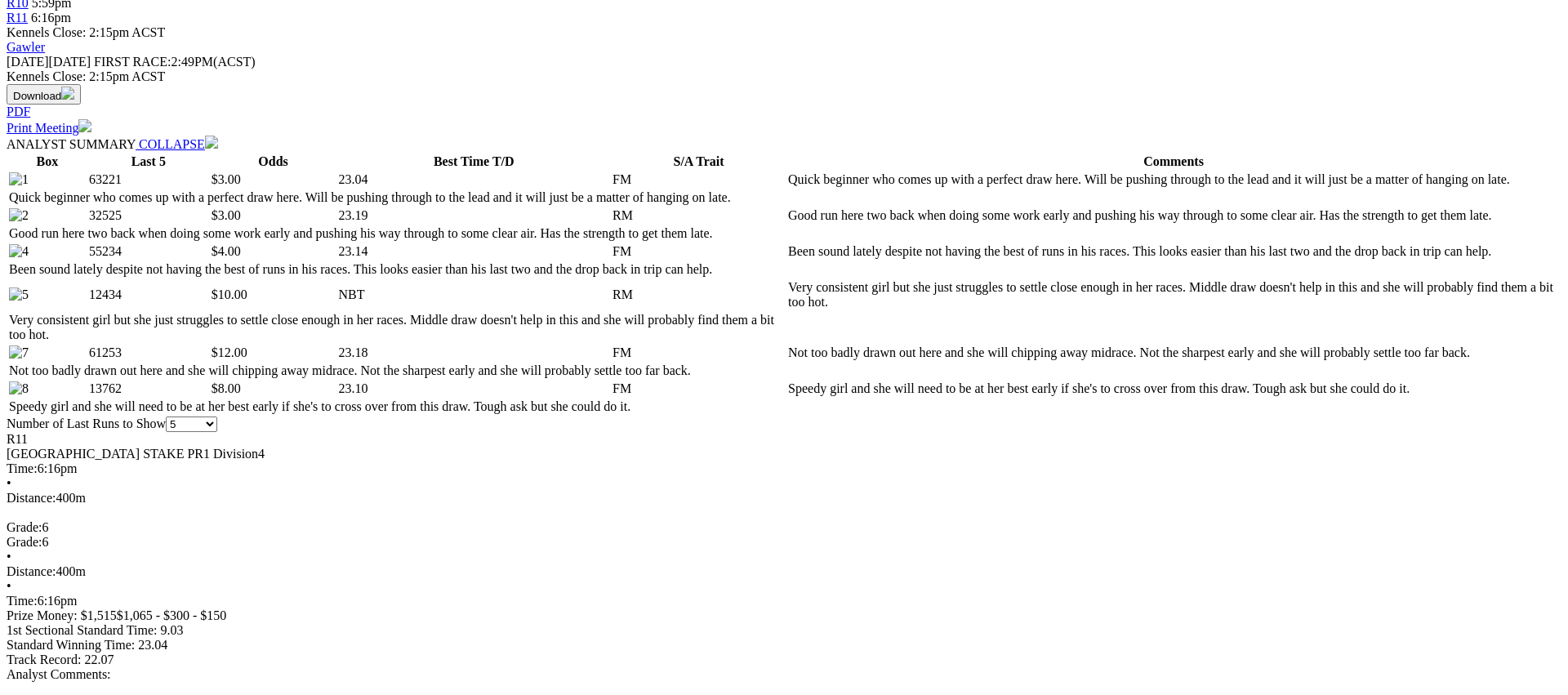
scroll to position [715, 0]
